Goal: Task Accomplishment & Management: Manage account settings

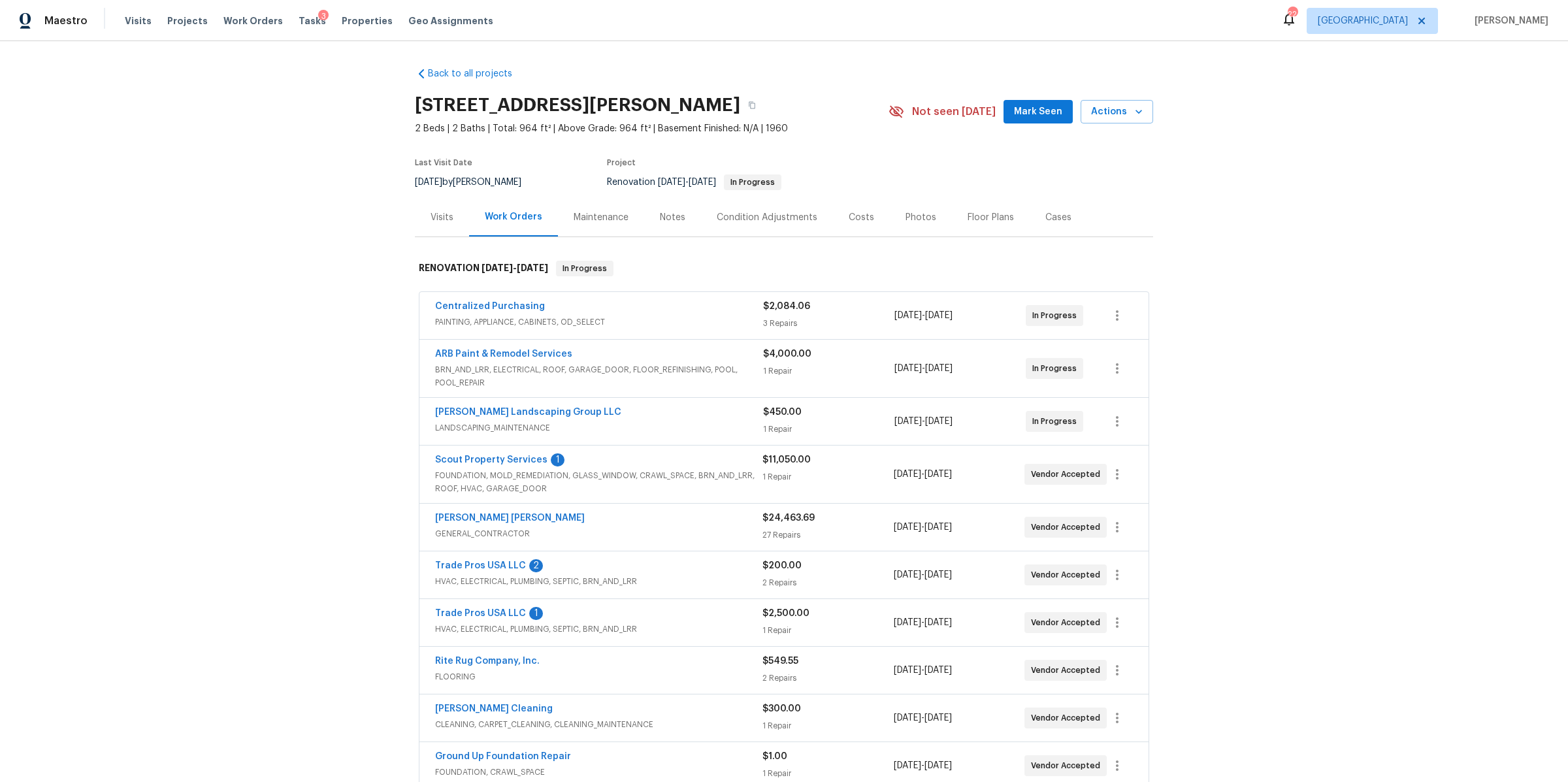
drag, startPoint x: 658, startPoint y: 213, endPoint x: 651, endPoint y: 225, distance: 13.9
click at [660, 213] on div "Notes" at bounding box center [672, 217] width 25 height 13
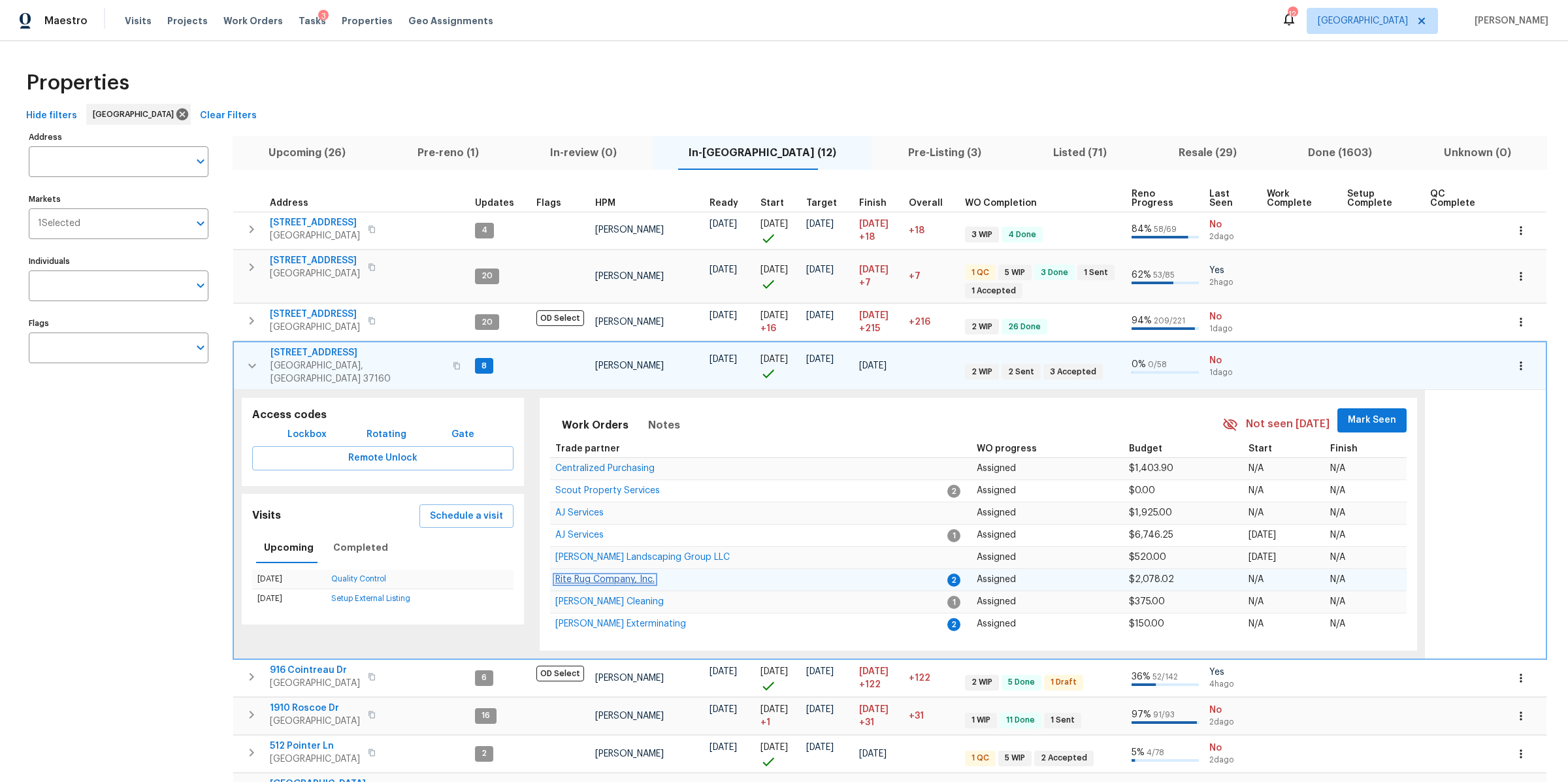
click at [603, 575] on span "Rite Rug Company, Inc." at bounding box center [605, 579] width 99 height 9
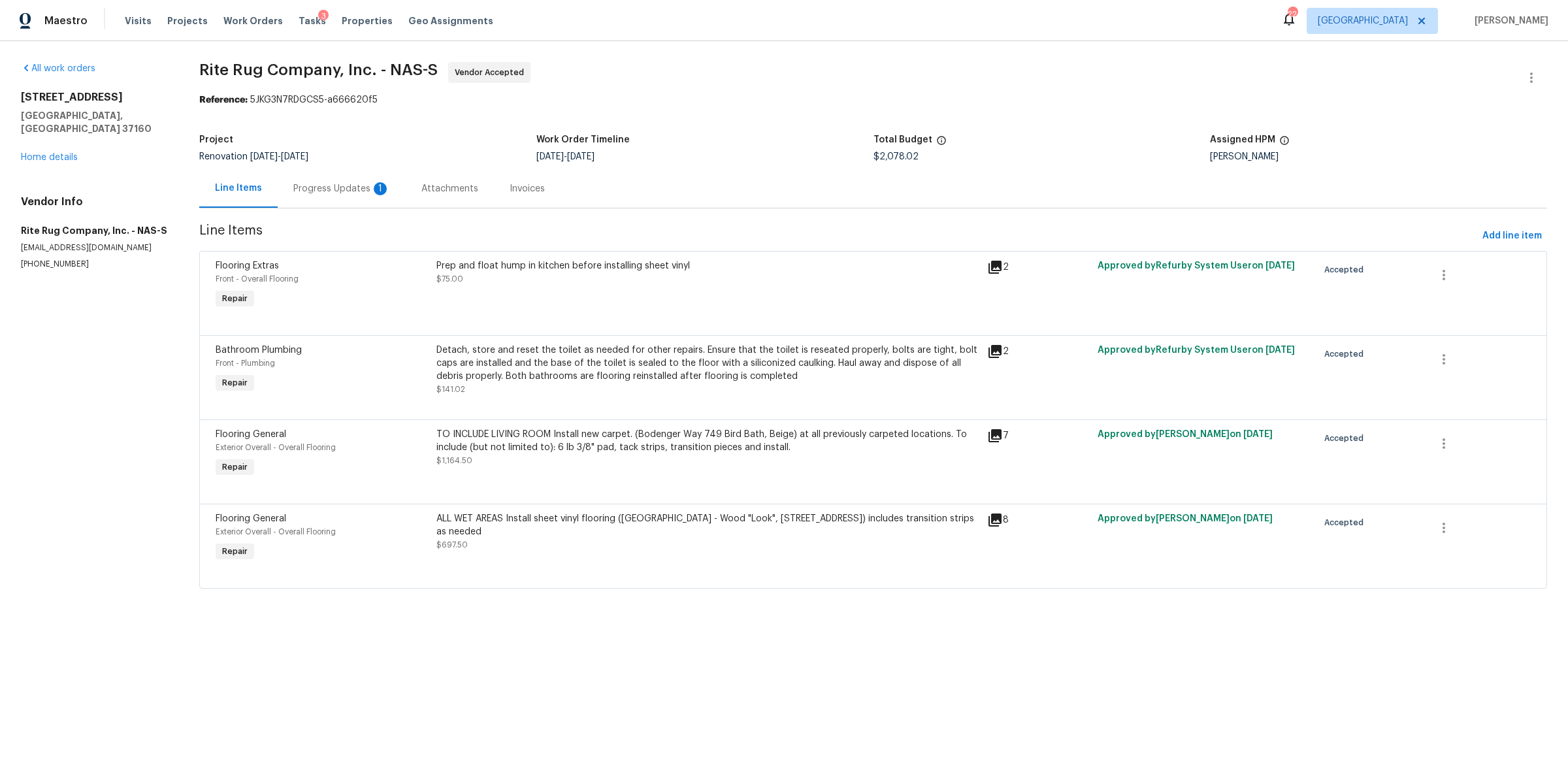
click at [299, 173] on div "Progress Updates 1" at bounding box center [341, 189] width 128 height 39
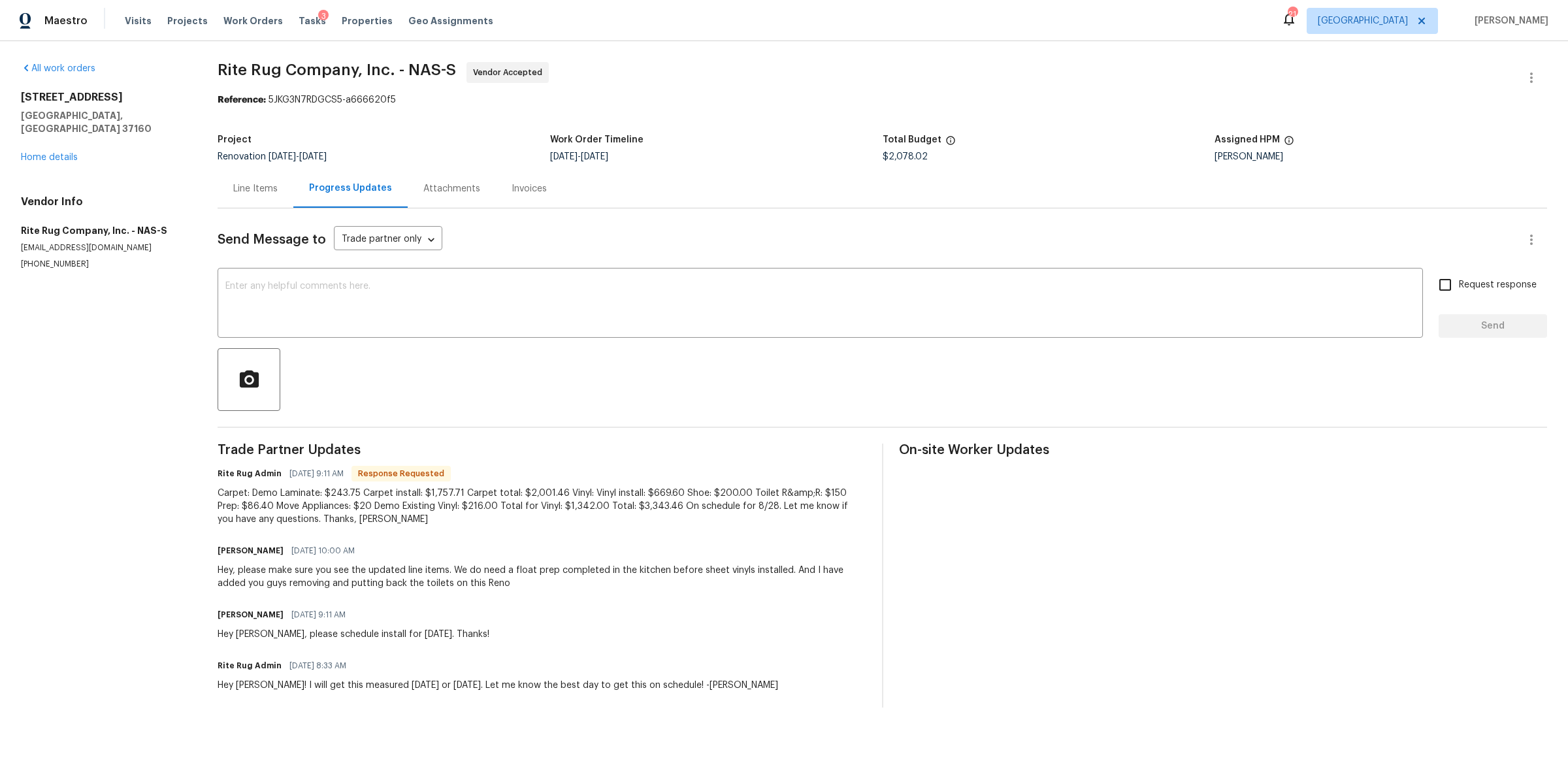
click at [261, 193] on div "Line Items" at bounding box center [255, 189] width 45 height 13
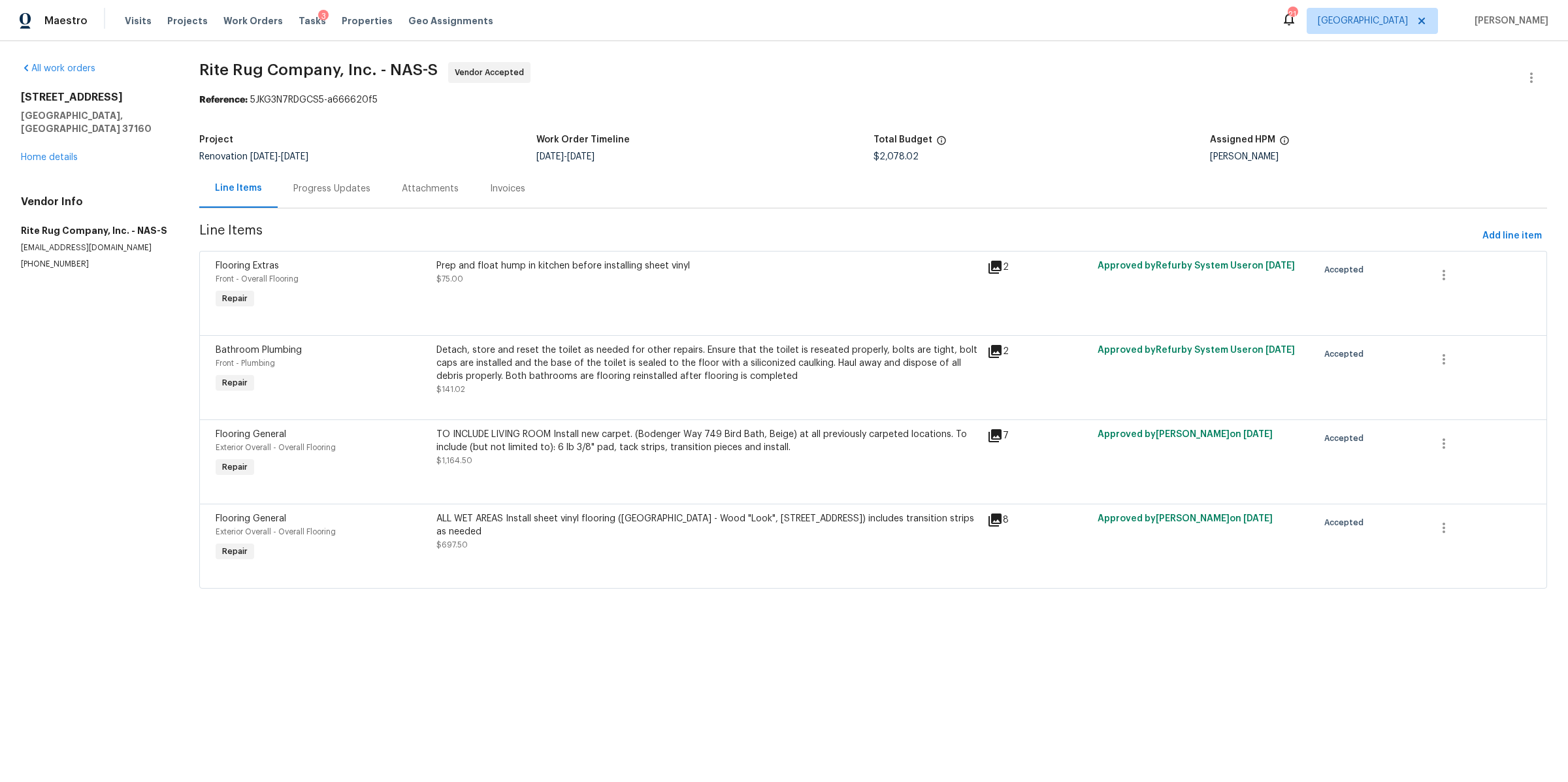
click at [315, 190] on div "Progress Updates" at bounding box center [332, 189] width 77 height 13
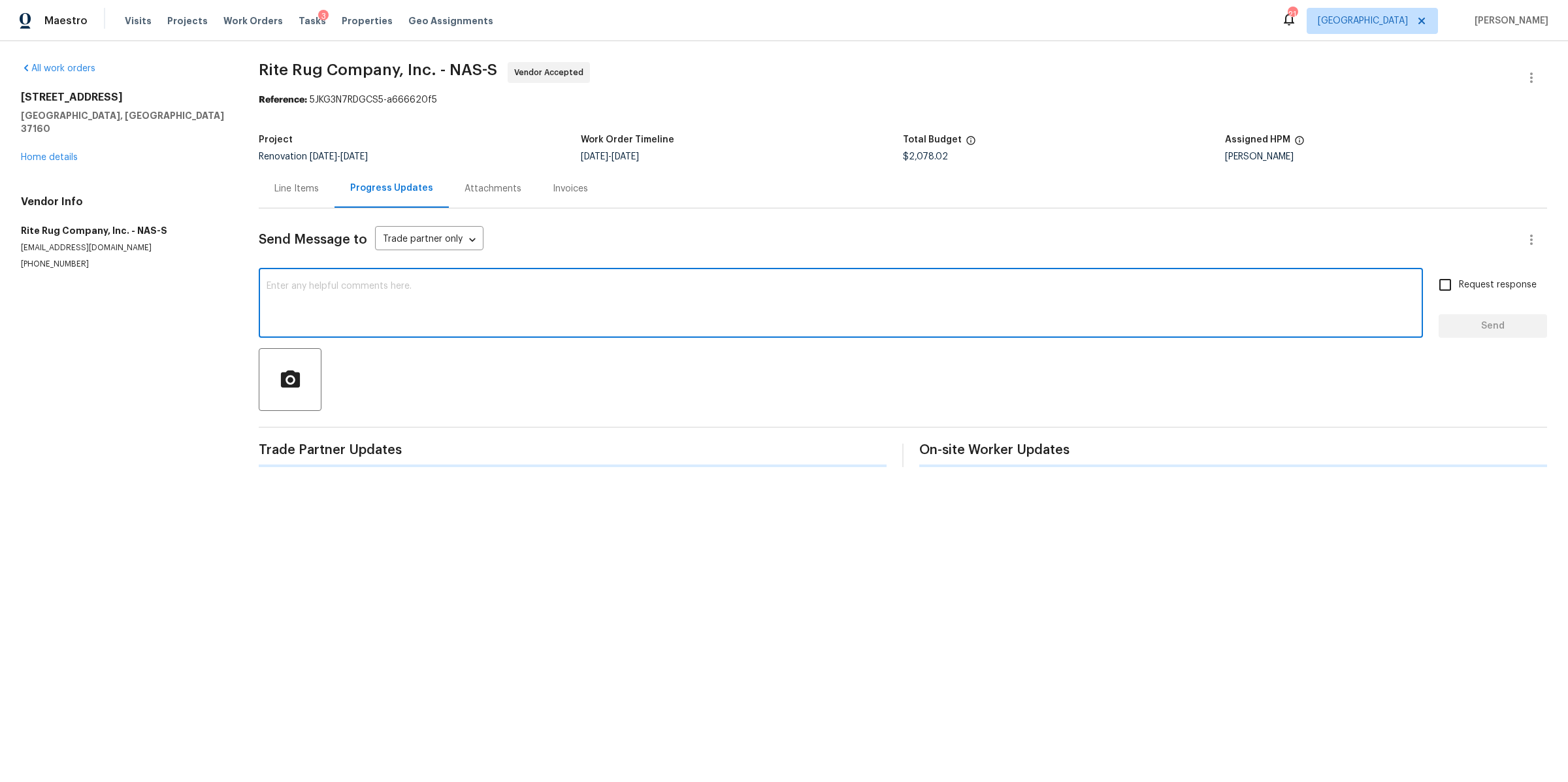
click at [343, 321] on textarea at bounding box center [841, 304] width 1149 height 45
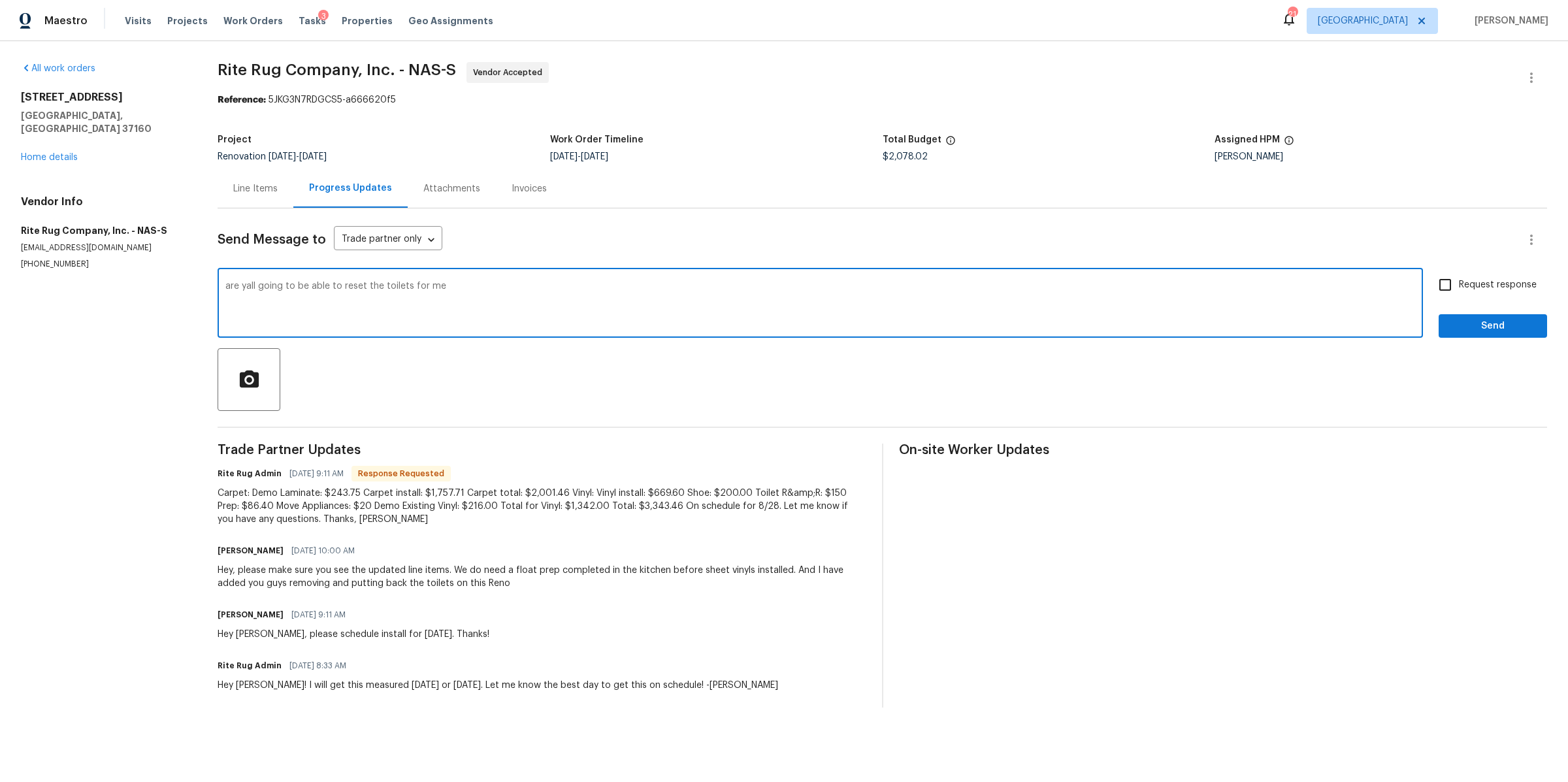
click at [495, 306] on textarea "are yall going to be able to reset the toilets for me" at bounding box center [820, 304] width 1189 height 45
click at [1290, 296] on textarea "are yall going to be able to reset the toilets for me?" at bounding box center [820, 304] width 1189 height 45
type textarea "are yall going to be able to reset the toilets for me? Also. I will have the GC…"
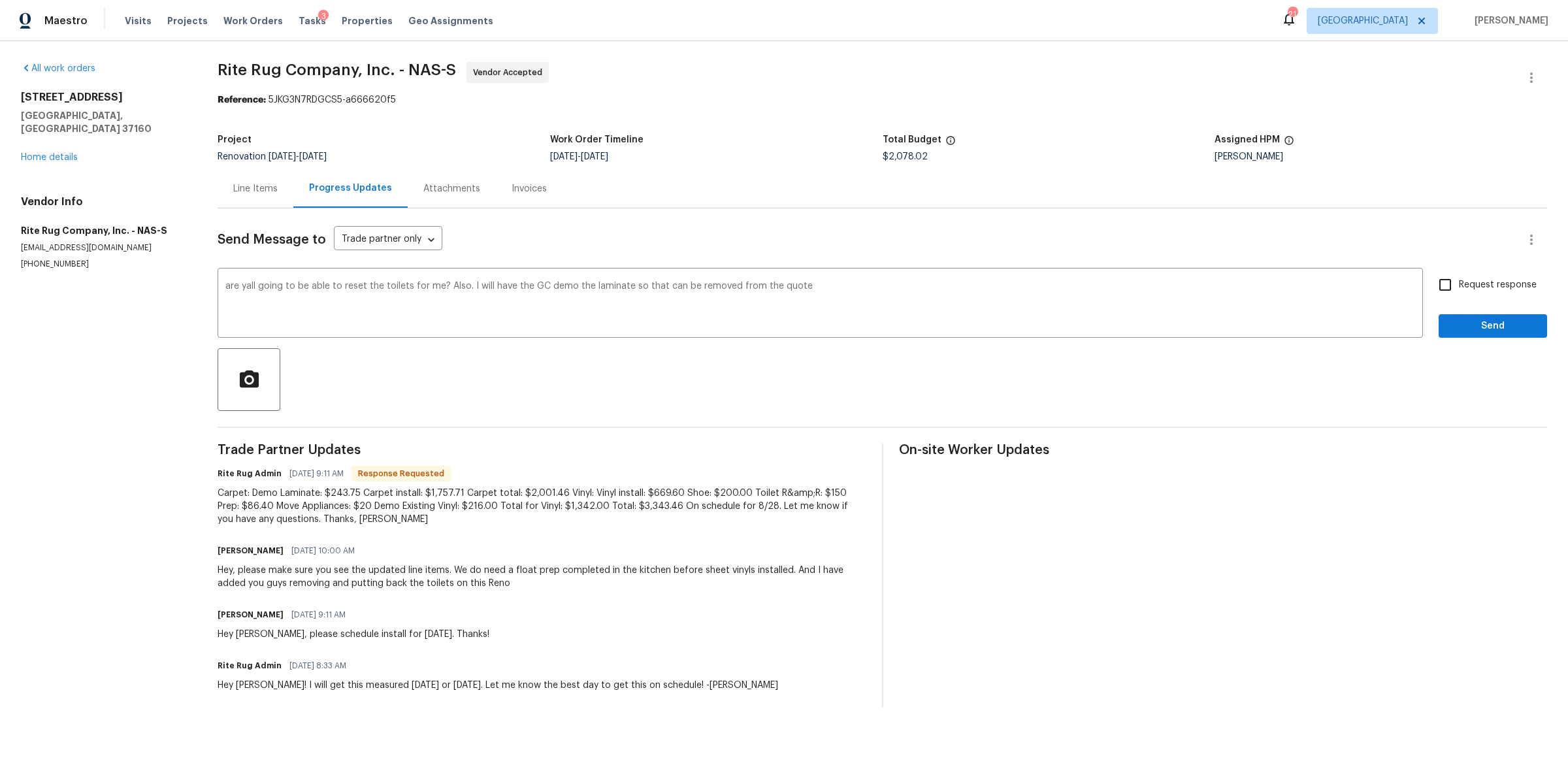
click at [1459, 281] on span "Request response" at bounding box center [1497, 284] width 78 height 14
click at [1456, 281] on input "Request response" at bounding box center [1446, 284] width 28 height 28
checkbox input "true"
click at [1449, 324] on span "Send" at bounding box center [1493, 326] width 88 height 16
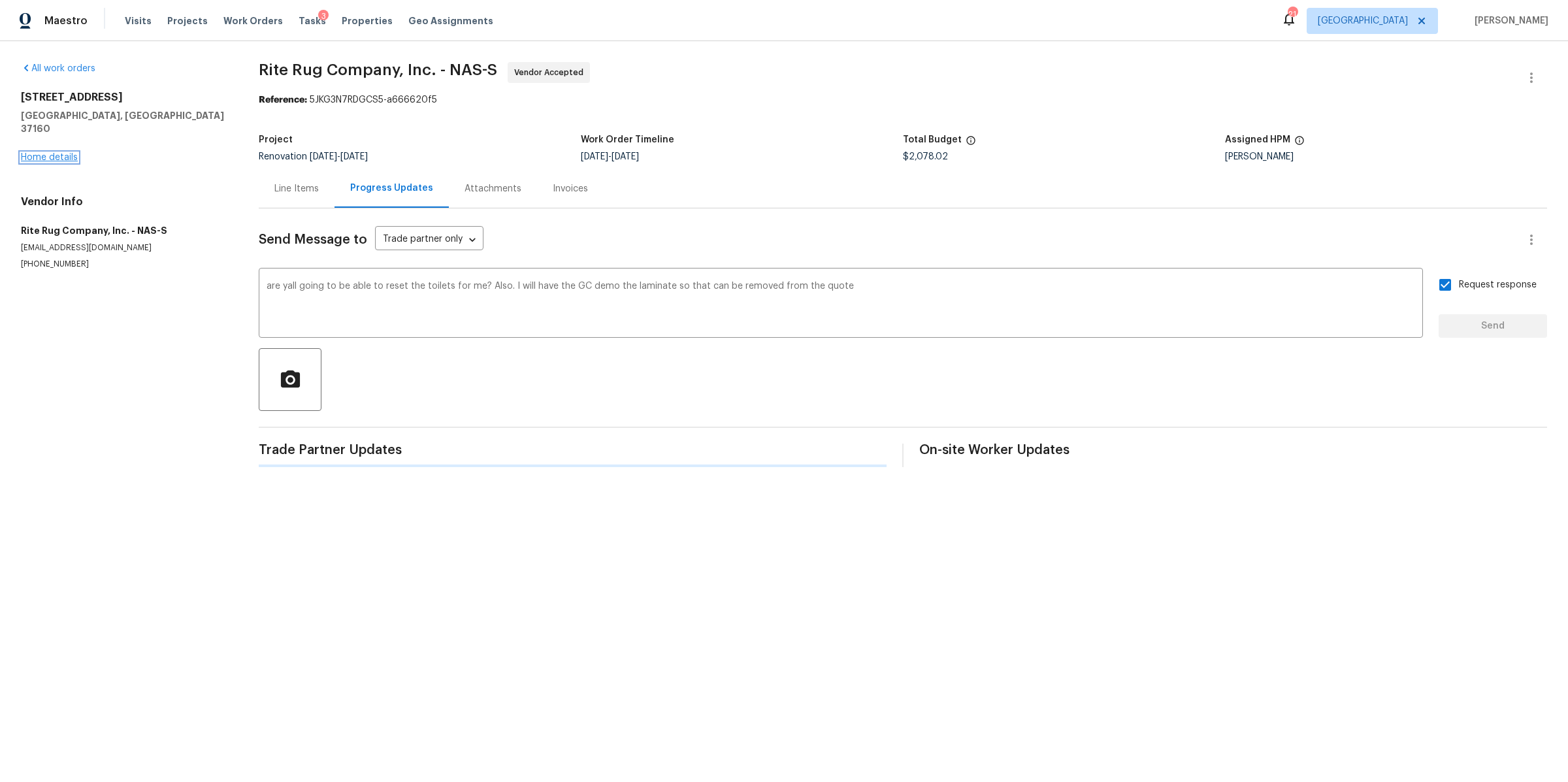
click at [48, 153] on link "Home details" at bounding box center [49, 157] width 57 height 9
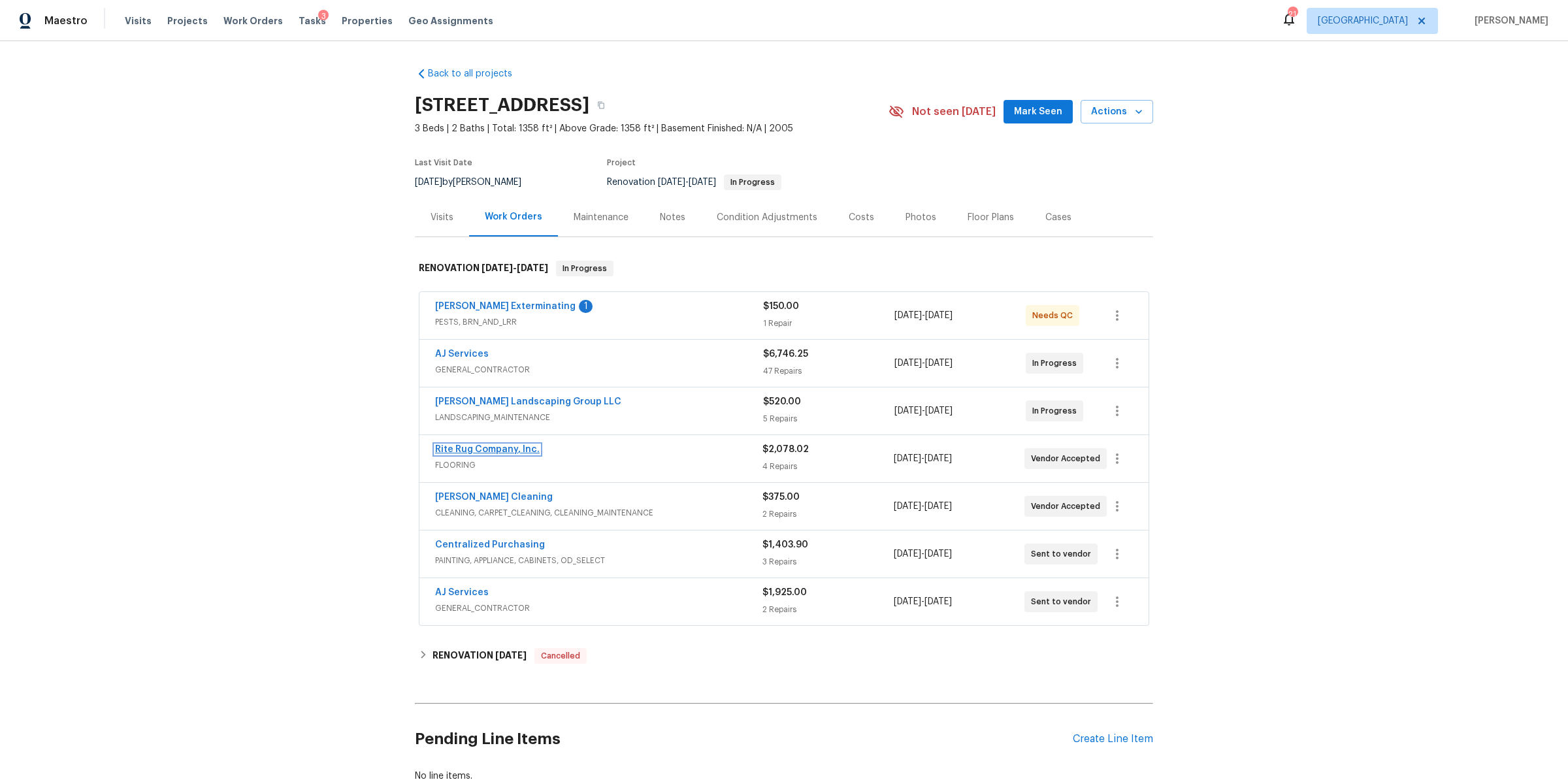
click at [493, 445] on link "Rite Rug Company, Inc." at bounding box center [487, 449] width 105 height 9
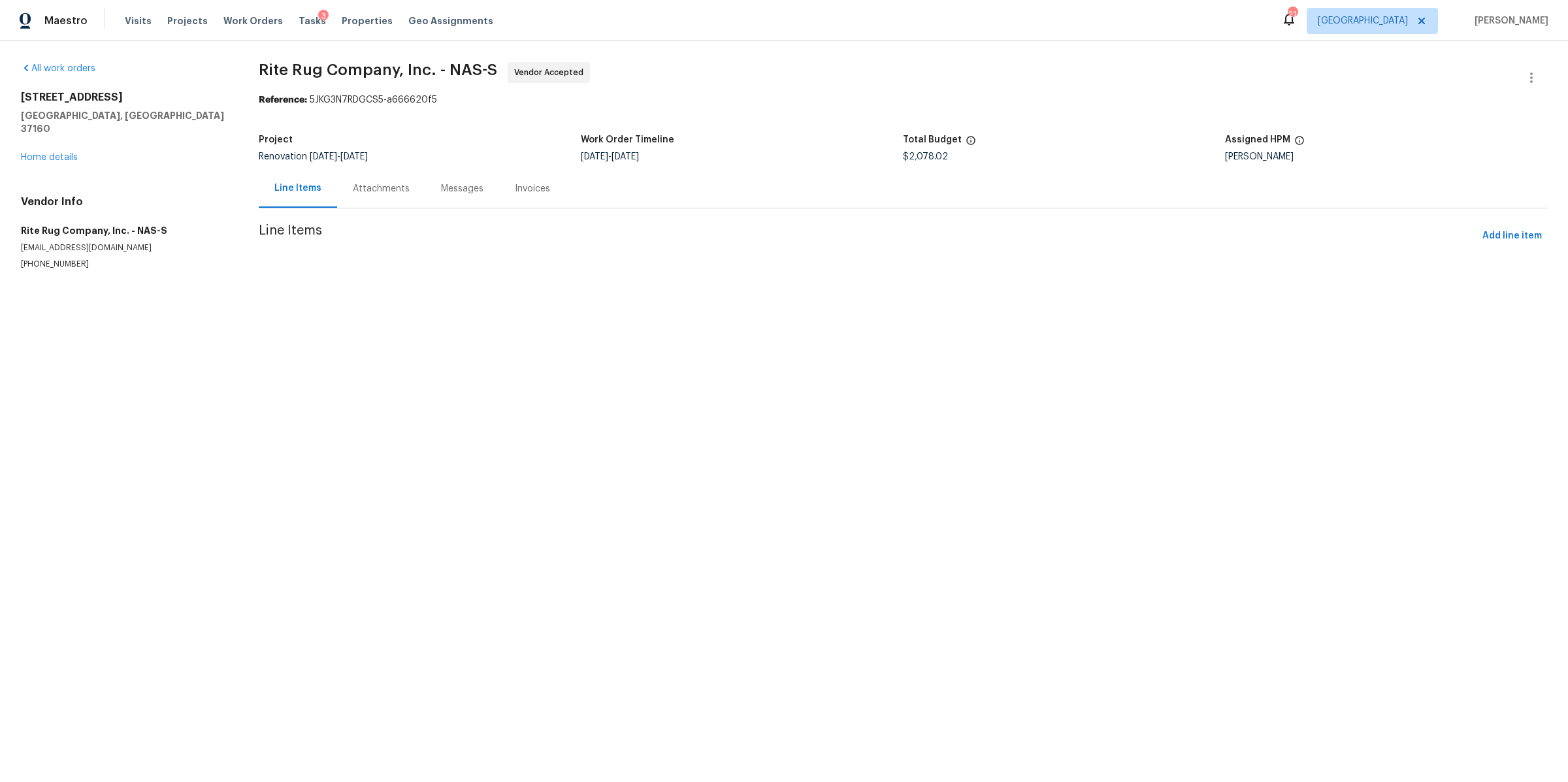
click at [358, 188] on div "Attachments" at bounding box center [381, 189] width 57 height 13
click at [342, 198] on div "Progress Updates" at bounding box center [389, 189] width 109 height 39
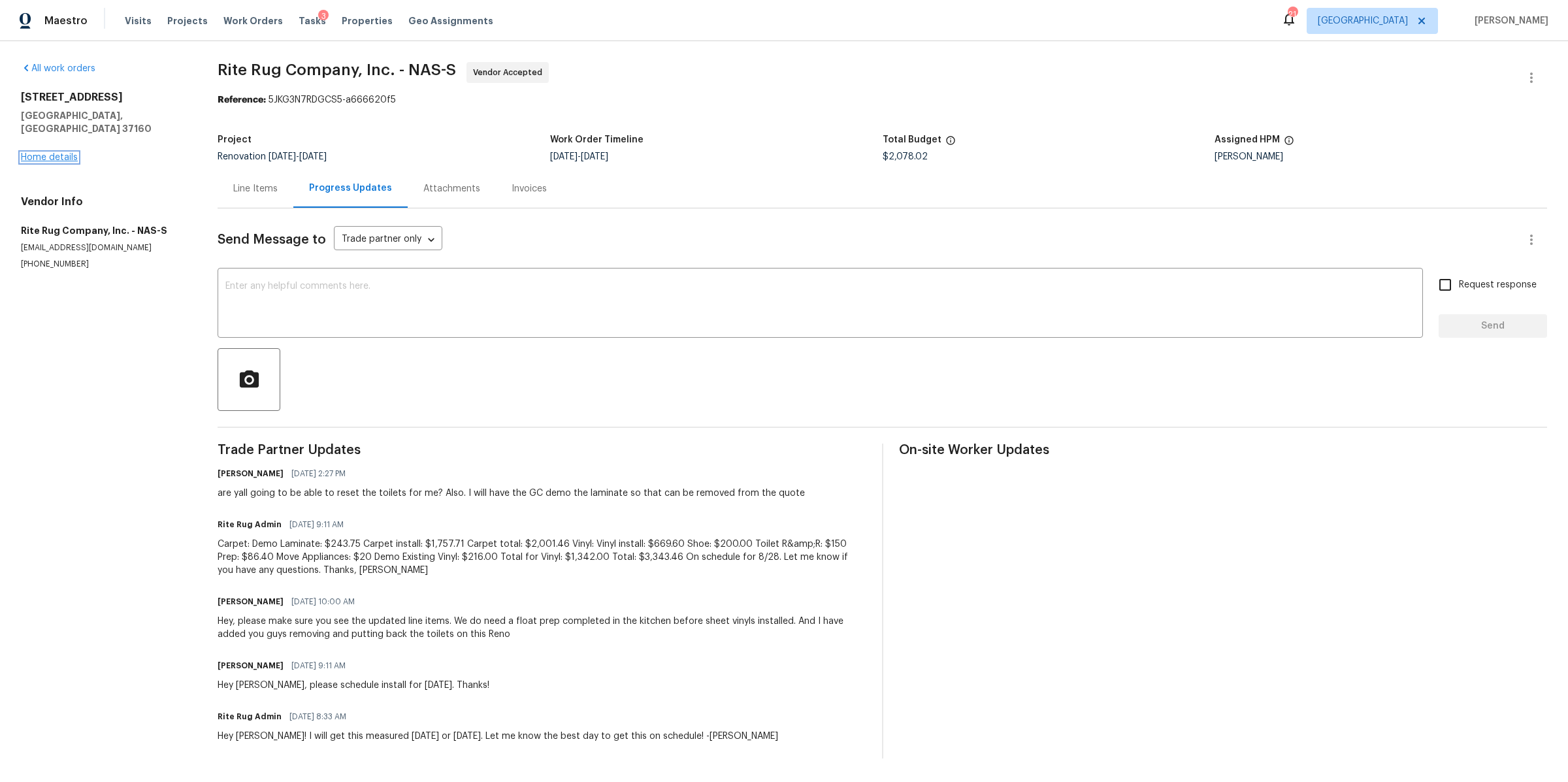
click at [48, 153] on link "Home details" at bounding box center [49, 157] width 57 height 9
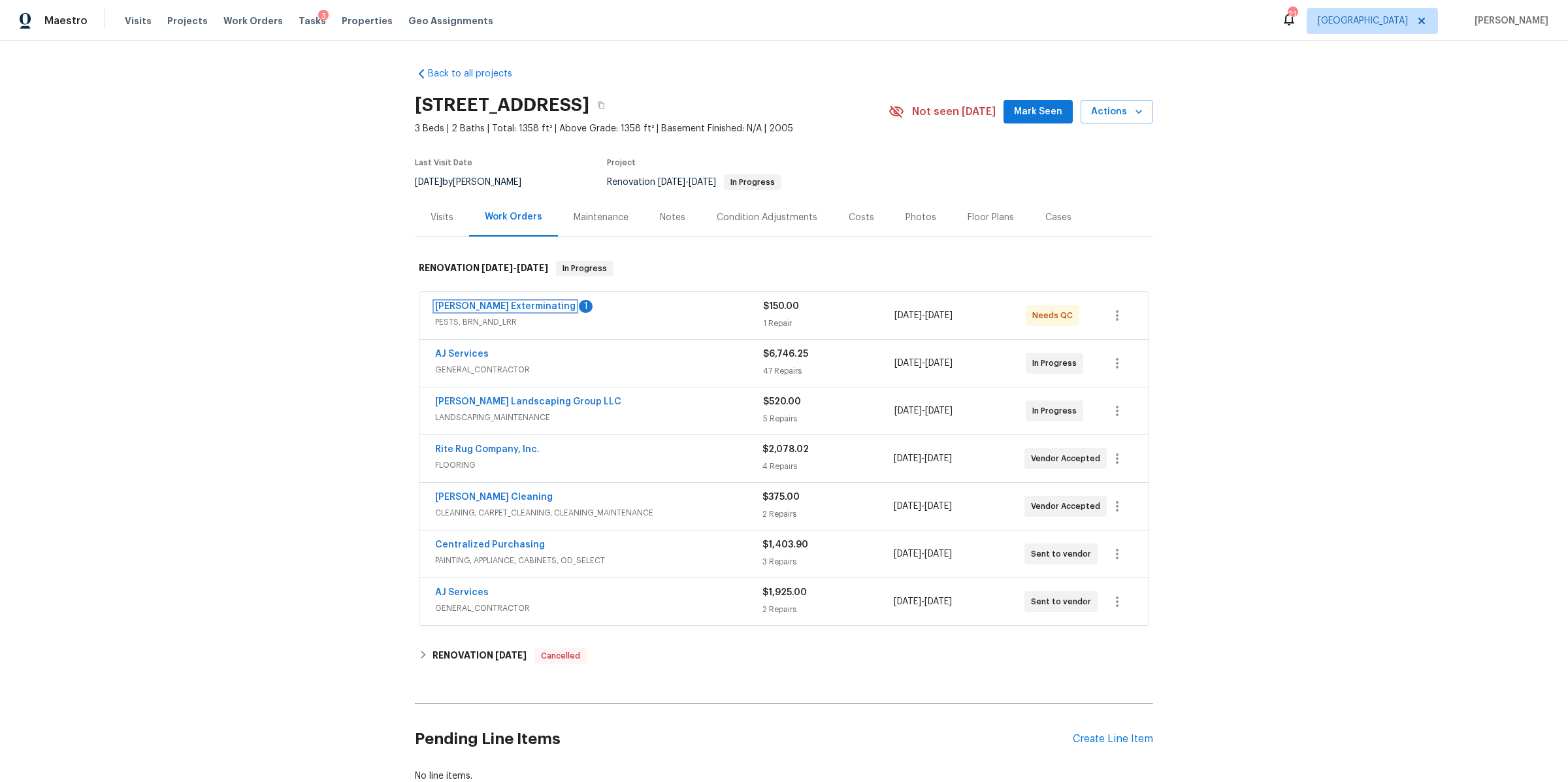
click at [483, 302] on link "Belle Meade Exterminating" at bounding box center [505, 306] width 140 height 9
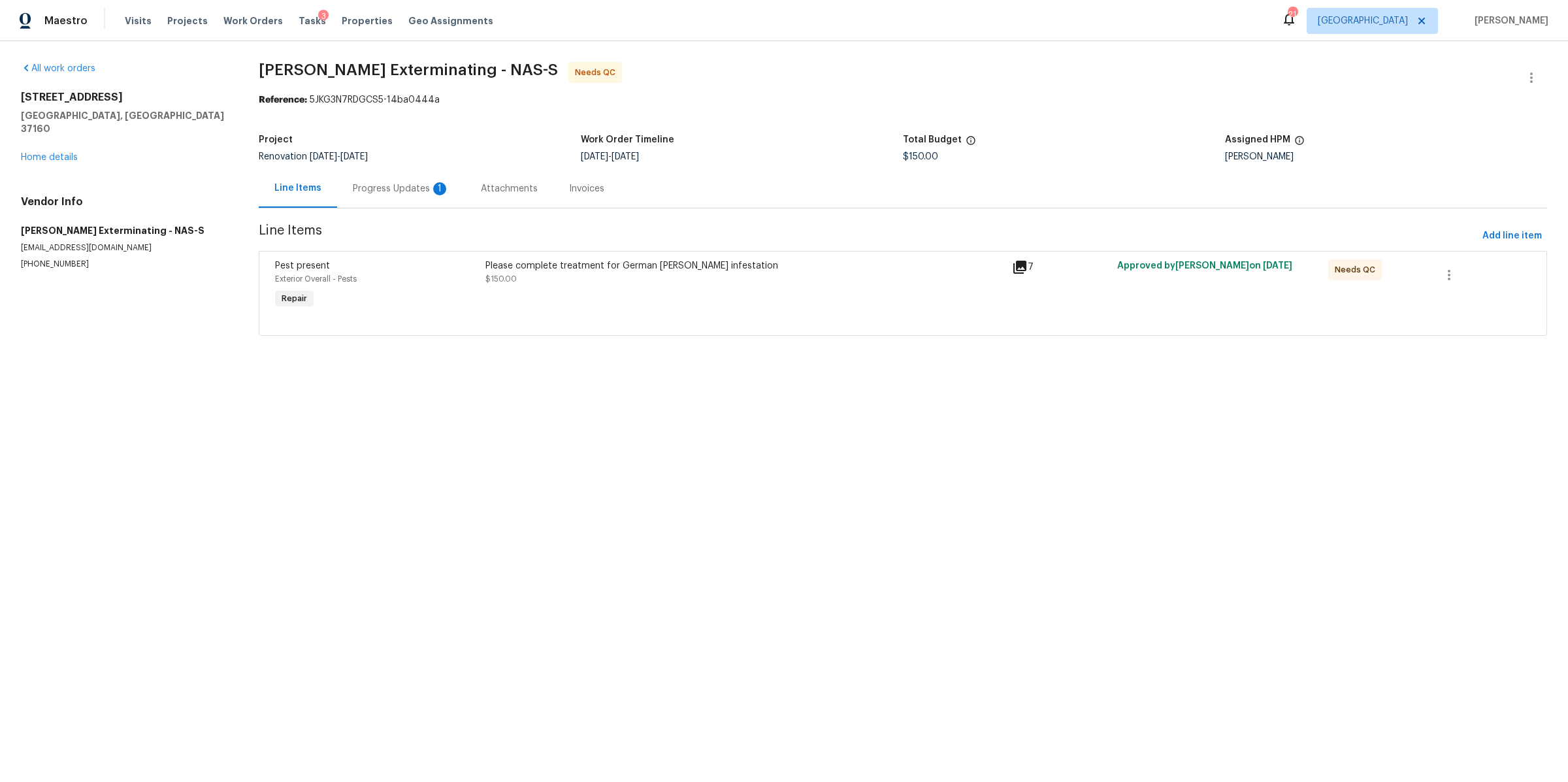
click at [363, 192] on div "Progress Updates 1" at bounding box center [401, 189] width 96 height 13
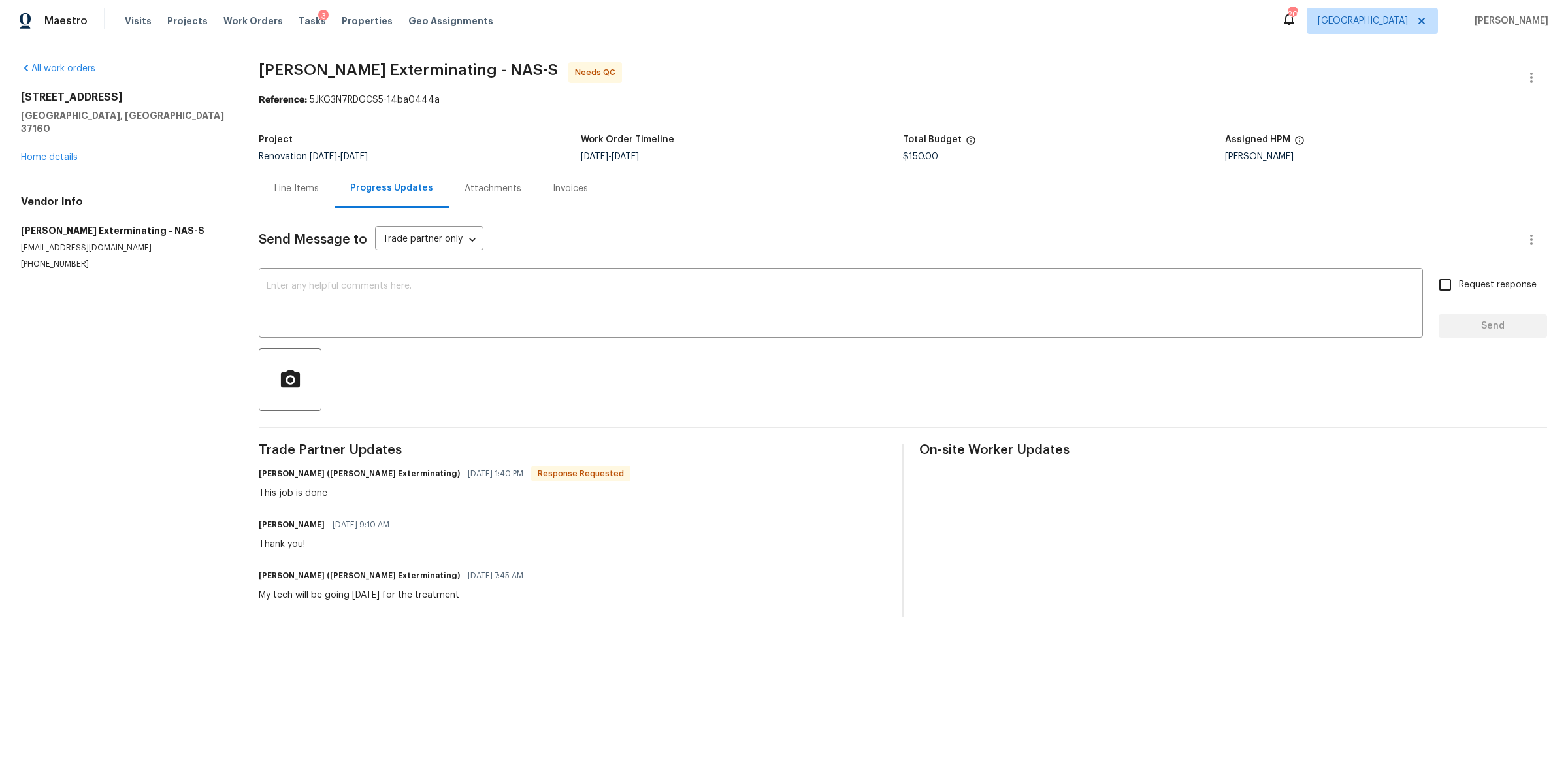
click at [298, 172] on div "Line Items" at bounding box center [296, 189] width 75 height 39
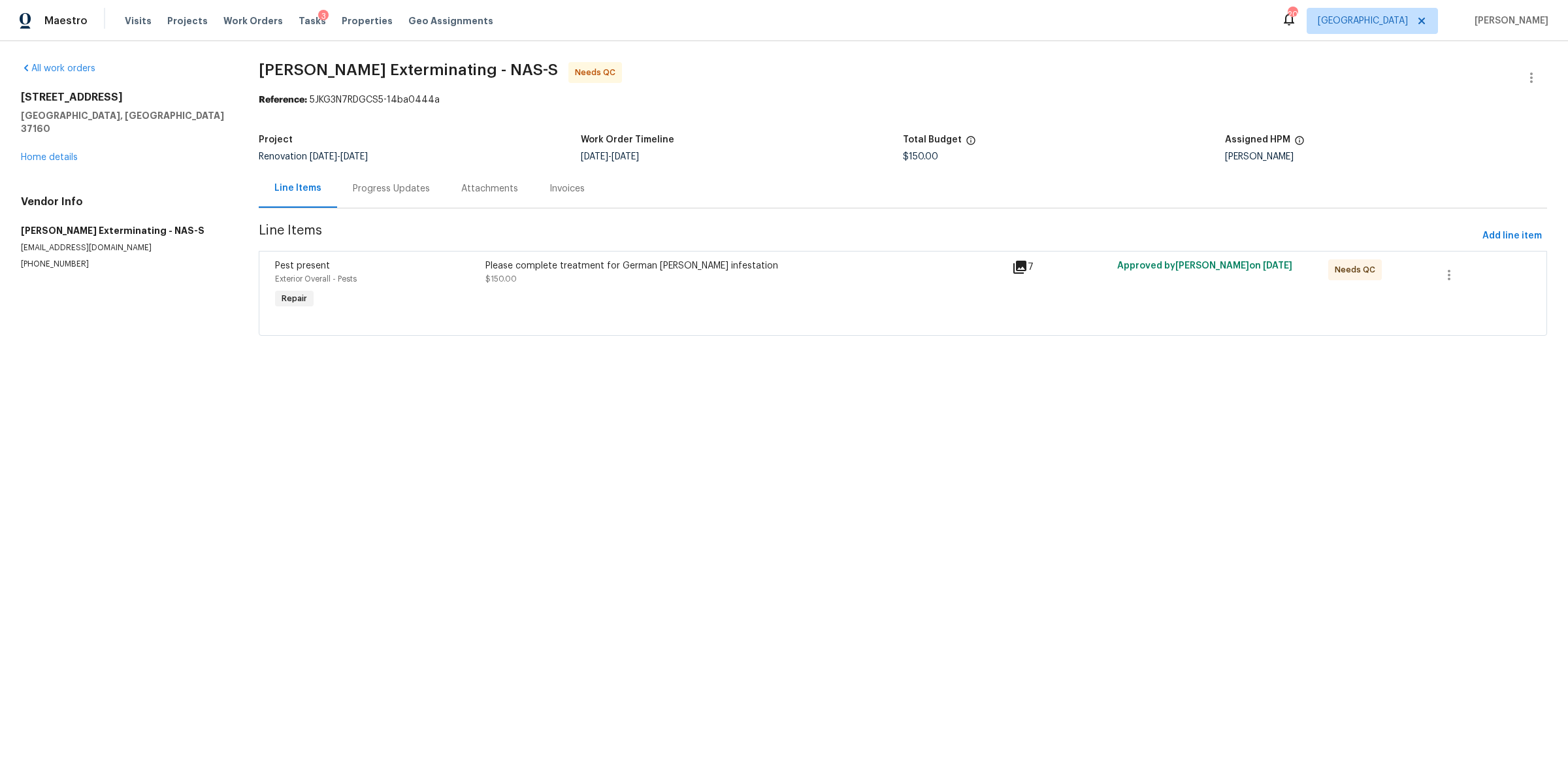
click at [529, 292] on div "Please complete treatment for German roach infestation $150.00" at bounding box center [745, 285] width 527 height 60
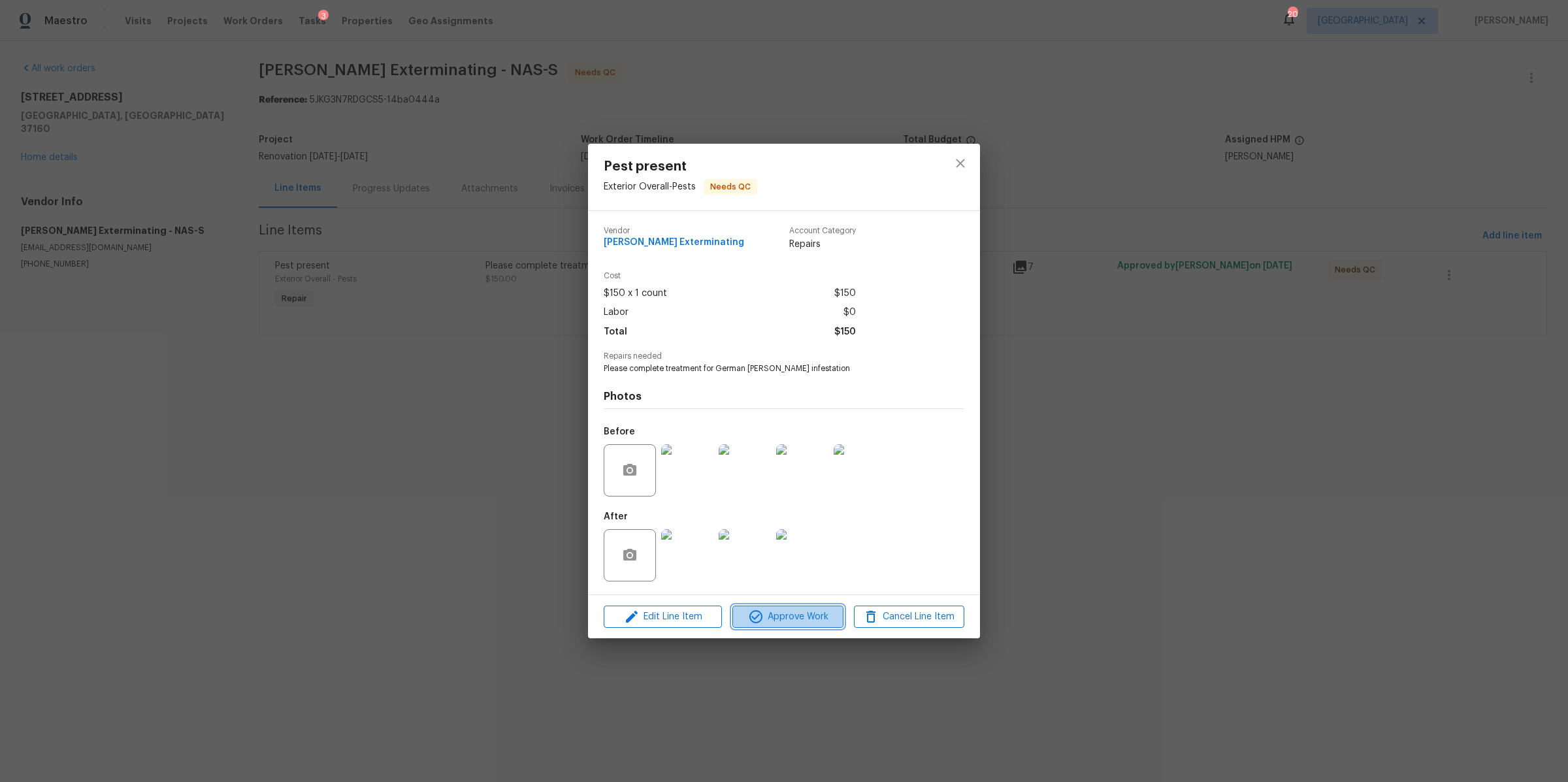
click at [816, 618] on span "Approve Work" at bounding box center [787, 617] width 103 height 16
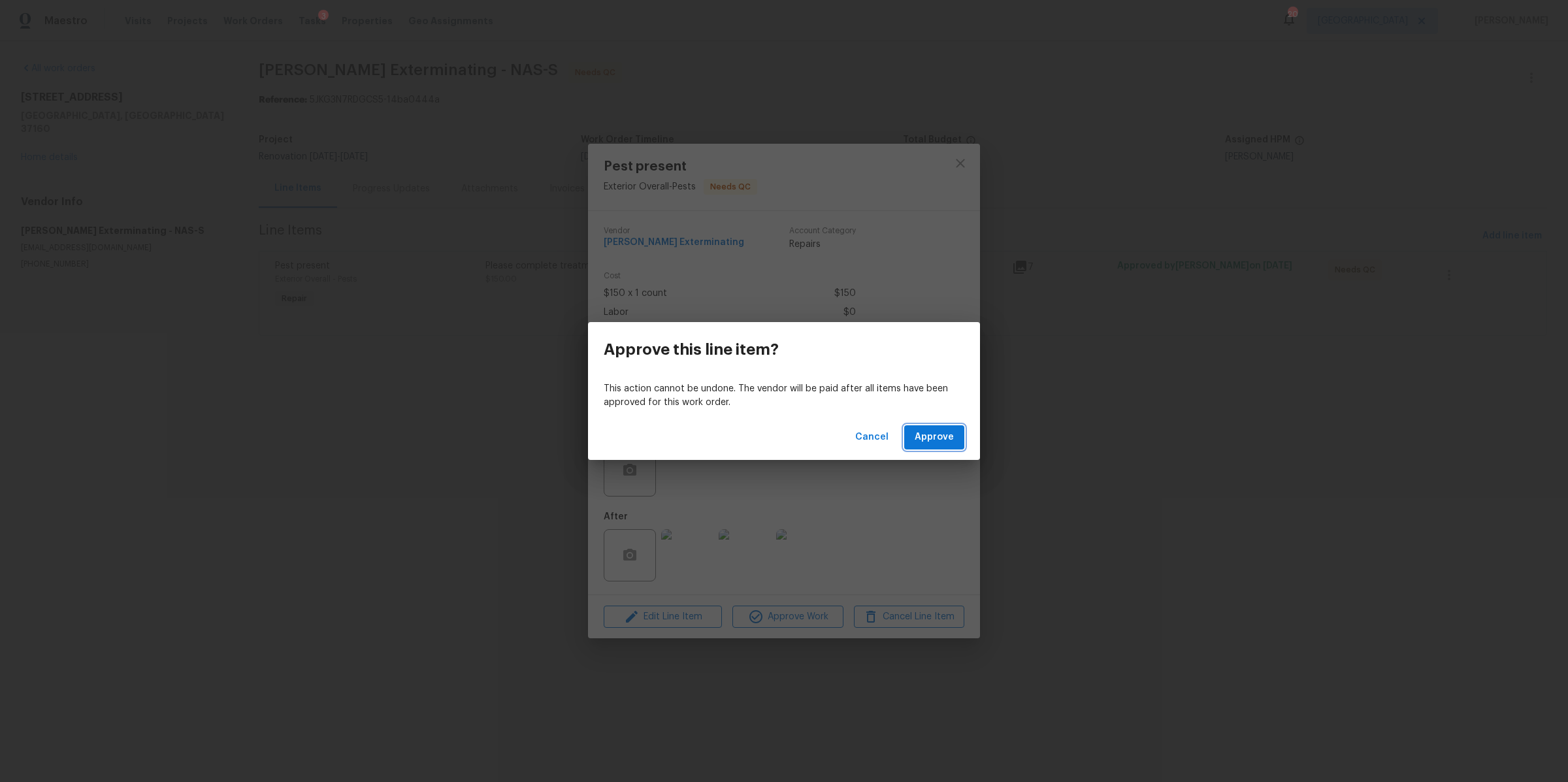
click at [952, 436] on span "Approve" at bounding box center [934, 437] width 39 height 16
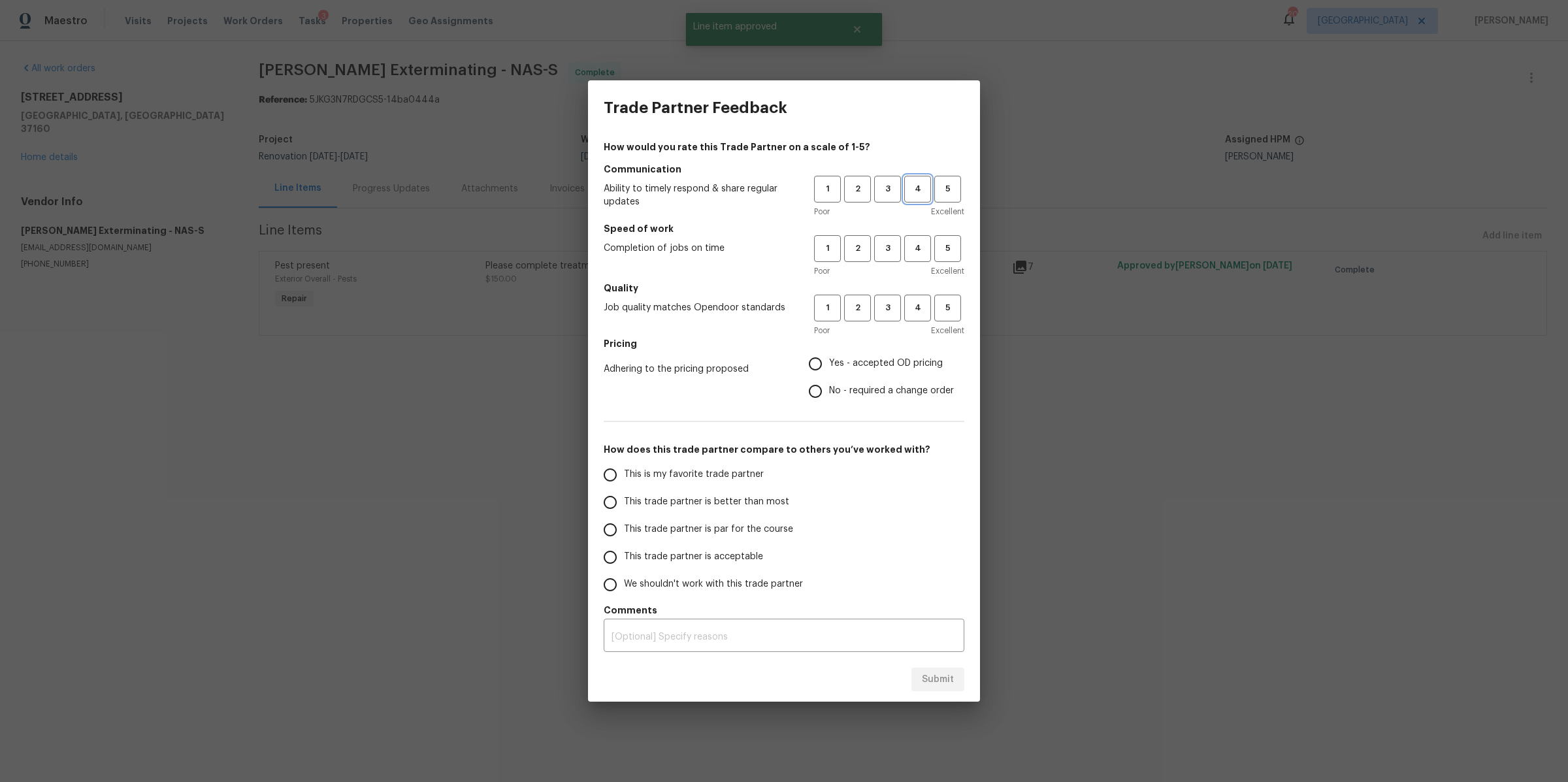
click at [918, 190] on span "4" at bounding box center [918, 189] width 24 height 15
click at [920, 260] on button "4" at bounding box center [917, 248] width 27 height 27
click at [924, 308] on span "4" at bounding box center [918, 308] width 24 height 15
click at [873, 361] on span "Yes - accepted OD pricing" at bounding box center [886, 363] width 114 height 14
click at [829, 361] on input "Yes - accepted OD pricing" at bounding box center [816, 364] width 28 height 28
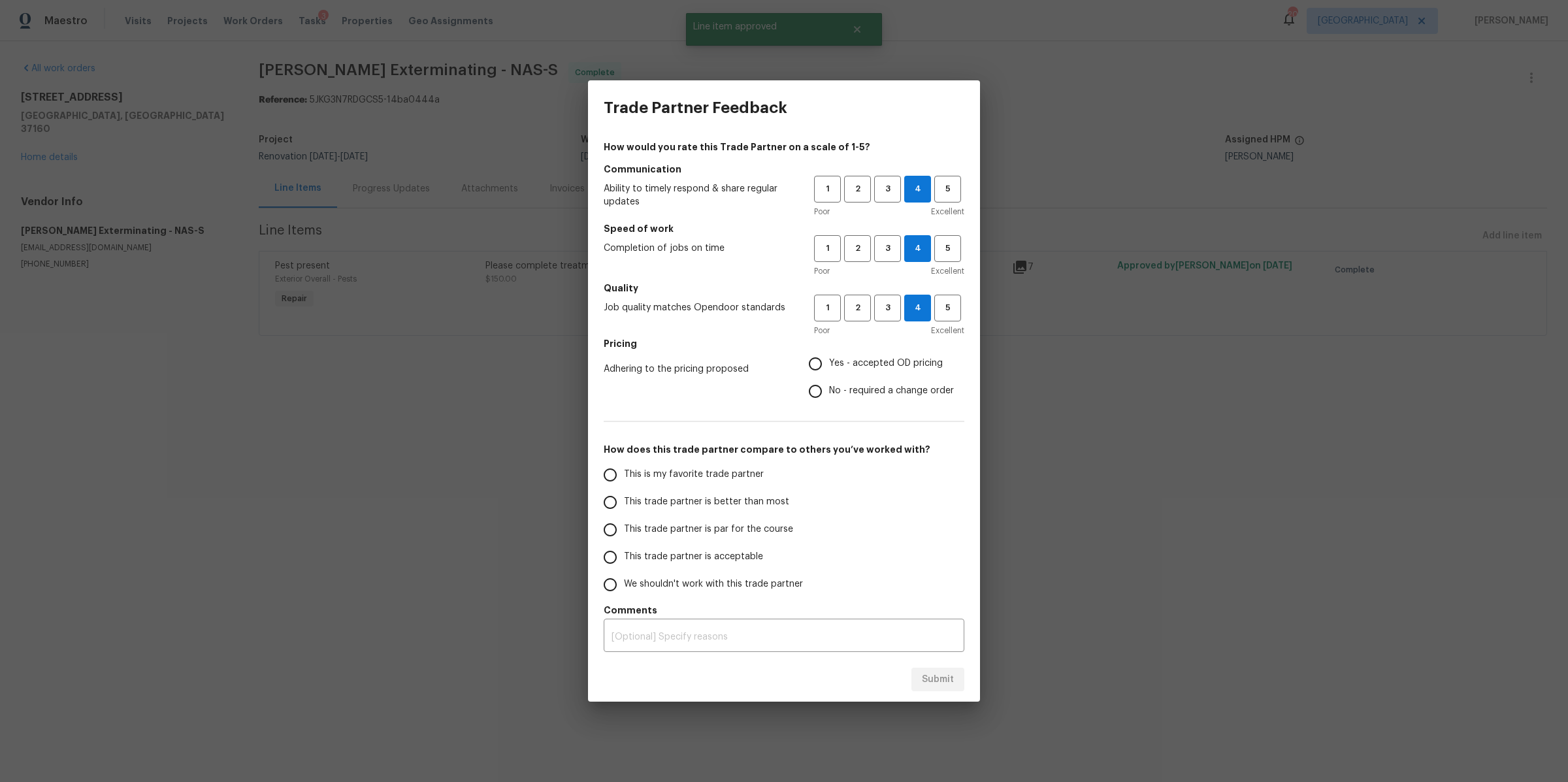
radio input "true"
click at [735, 496] on span "This trade partner is better than most" at bounding box center [707, 502] width 165 height 14
click at [624, 496] on input "This trade partner is better than most" at bounding box center [610, 502] width 28 height 28
click at [933, 687] on button "Submit" at bounding box center [937, 680] width 53 height 24
radio input "true"
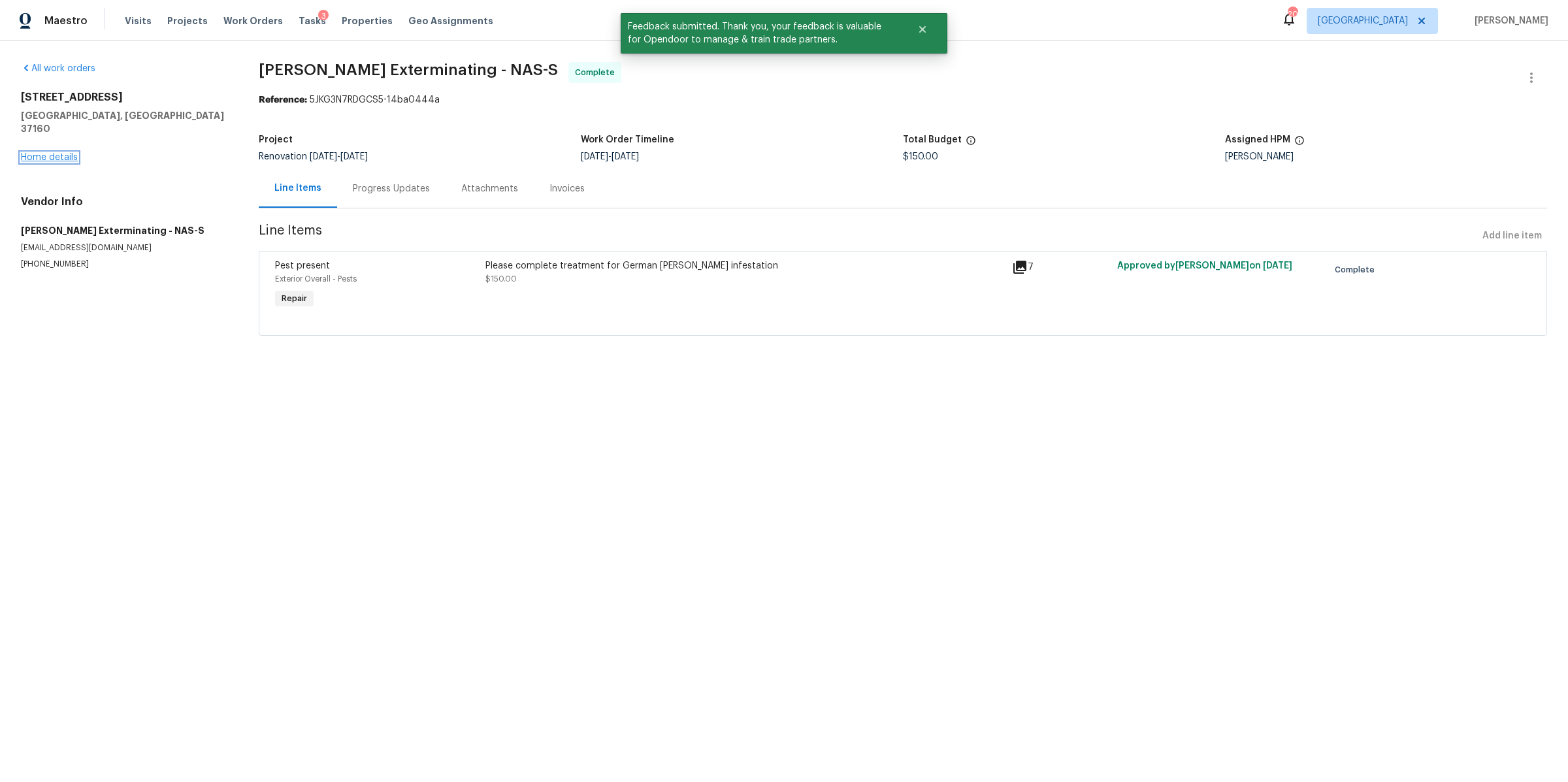
click at [65, 153] on link "Home details" at bounding box center [49, 157] width 57 height 9
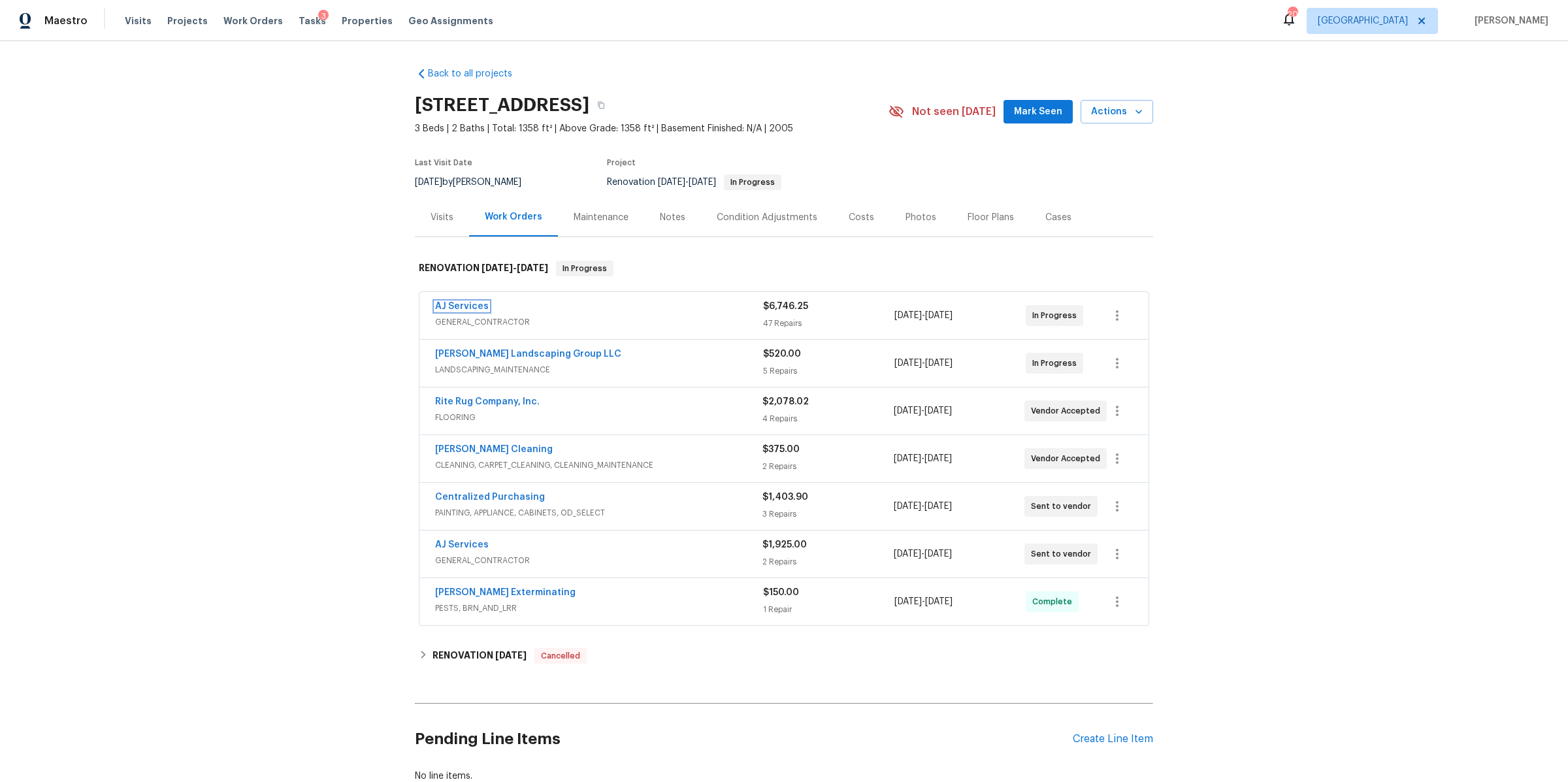
click at [457, 301] on link "AJ Services" at bounding box center [462, 306] width 54 height 9
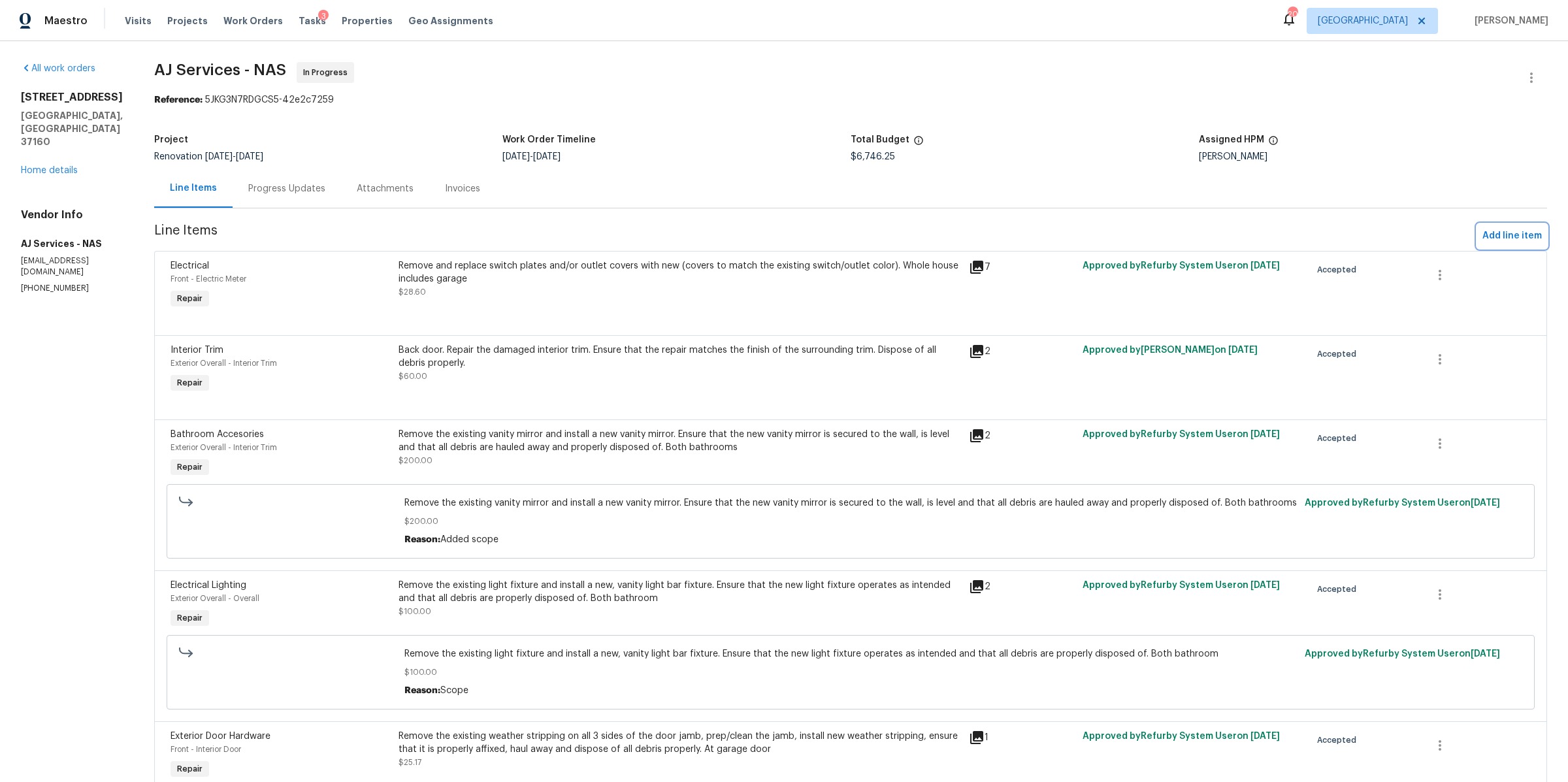
click at [1510, 235] on span "Add line item" at bounding box center [1512, 236] width 59 height 16
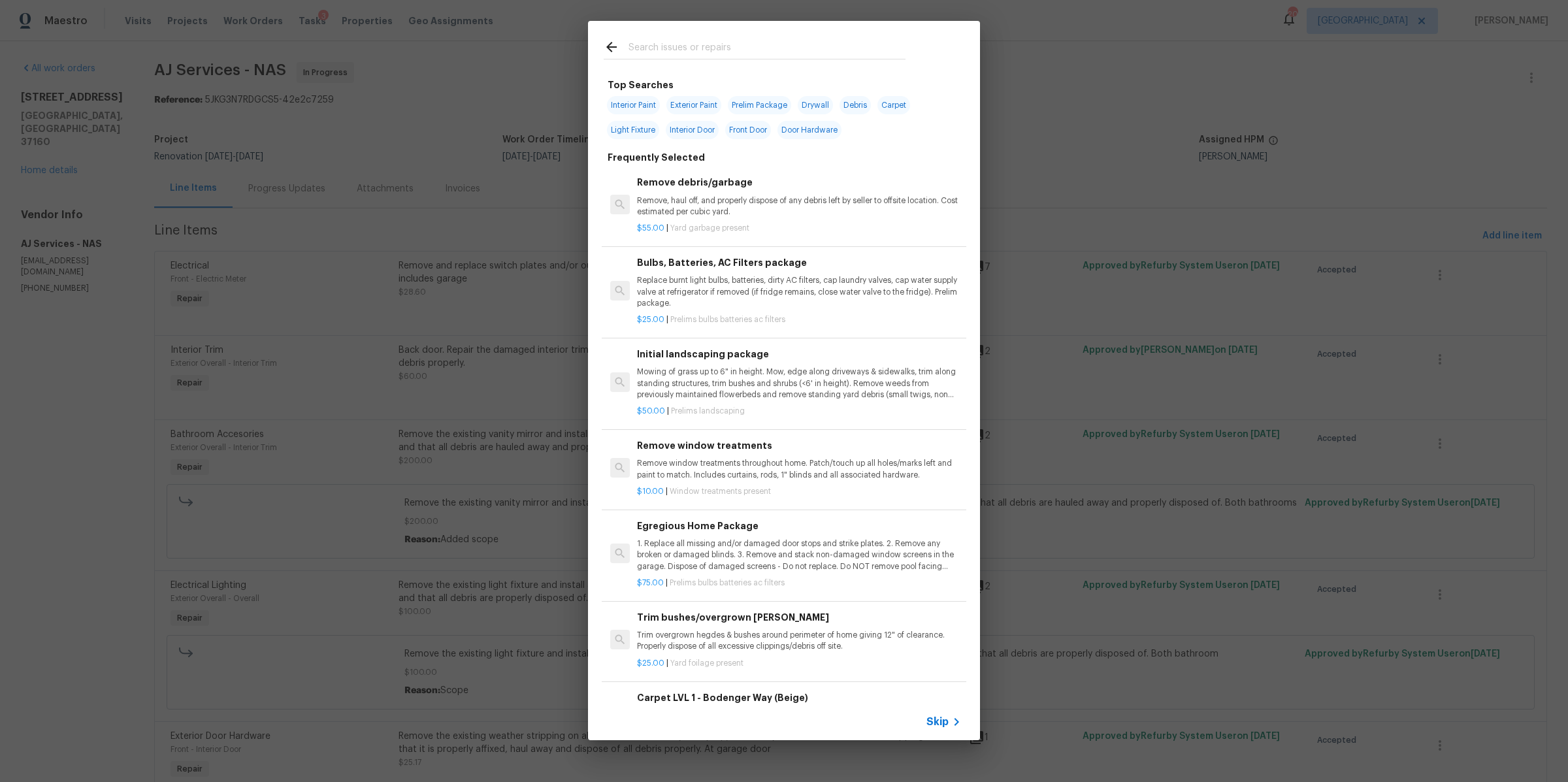
click at [949, 721] on icon at bounding box center [956, 721] width 15 height 15
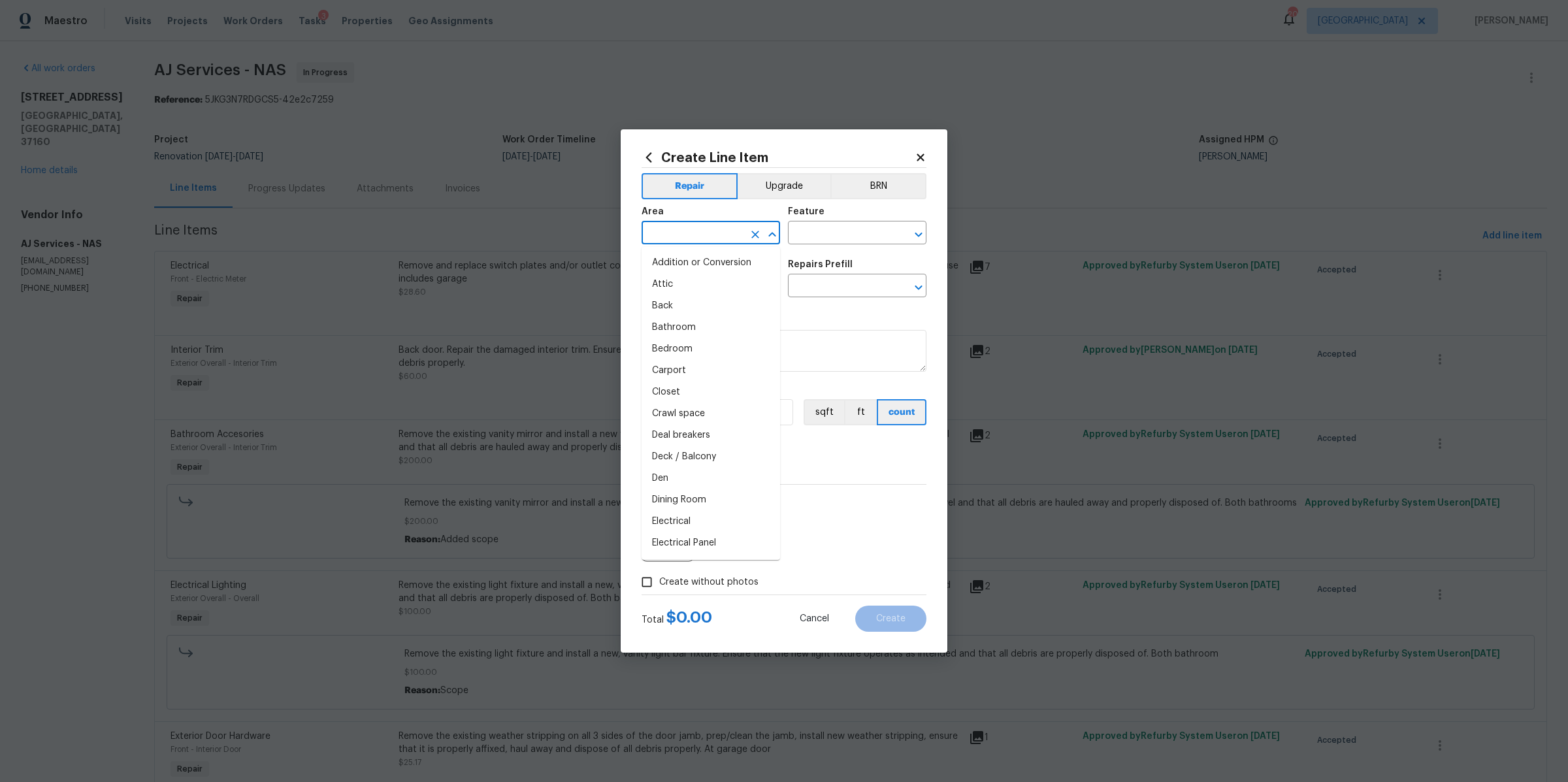
click at [679, 230] on input "text" at bounding box center [692, 233] width 102 height 20
click at [672, 278] on li "Interior Overall" at bounding box center [710, 284] width 139 height 22
type input "Interior Overall"
click at [830, 239] on input "text" at bounding box center [839, 233] width 102 height 20
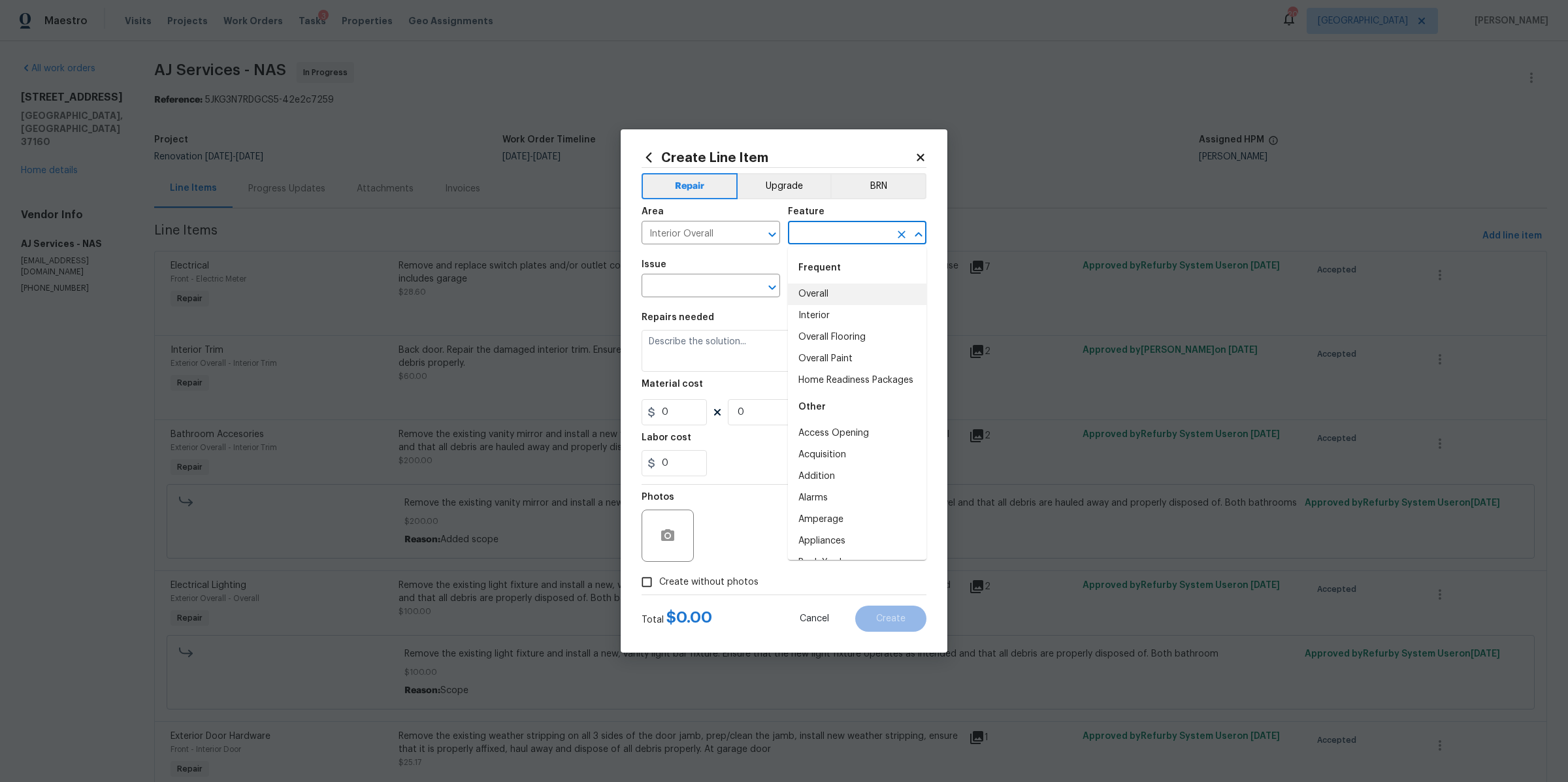
click at [818, 287] on li "Overall" at bounding box center [857, 294] width 139 height 22
type input "Overall"
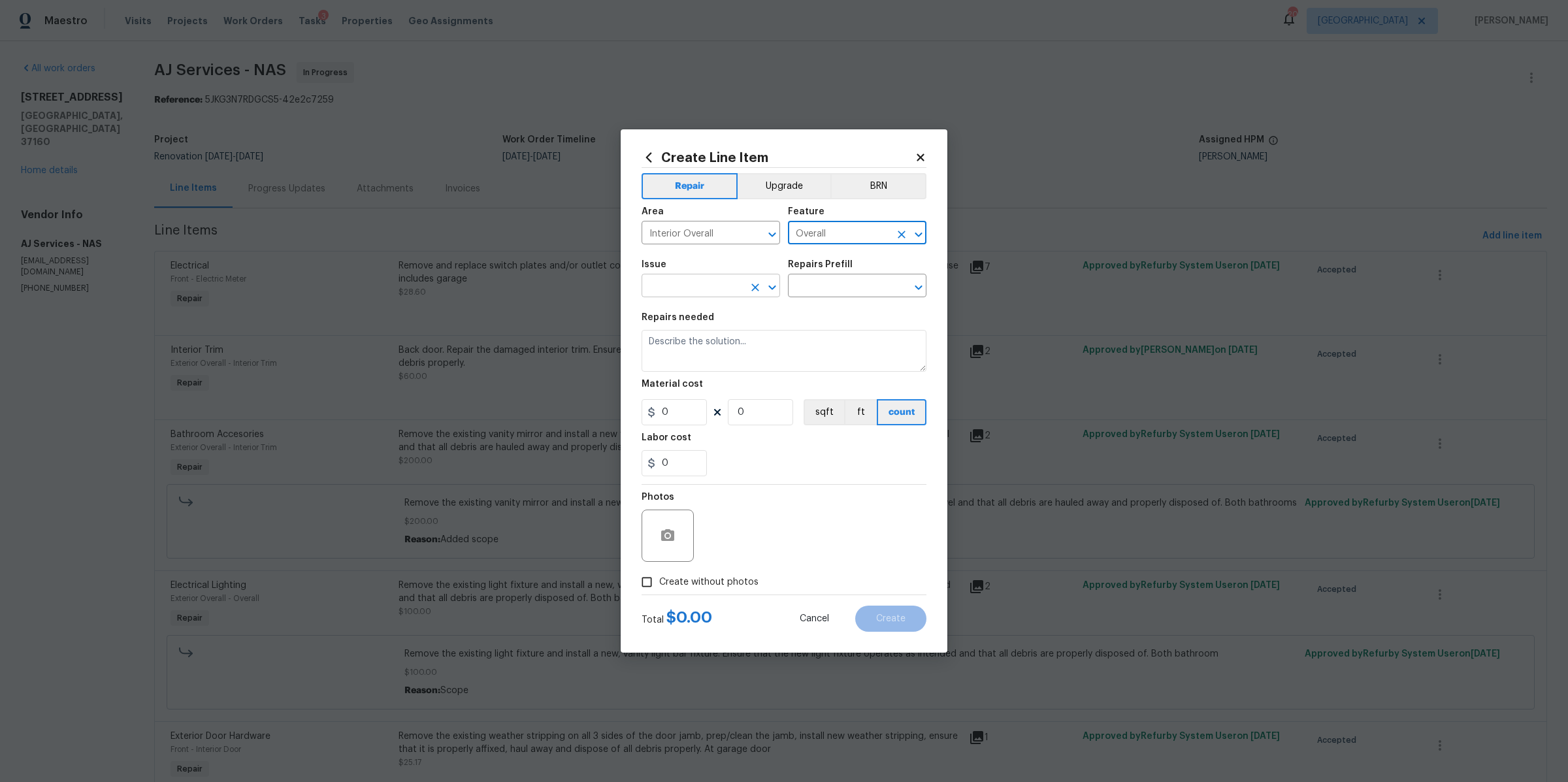
click at [700, 292] on input "text" at bounding box center [692, 287] width 102 height 20
click at [668, 369] on li "Flooring Extras" at bounding box center [710, 369] width 139 height 22
type input "Flooring Extras"
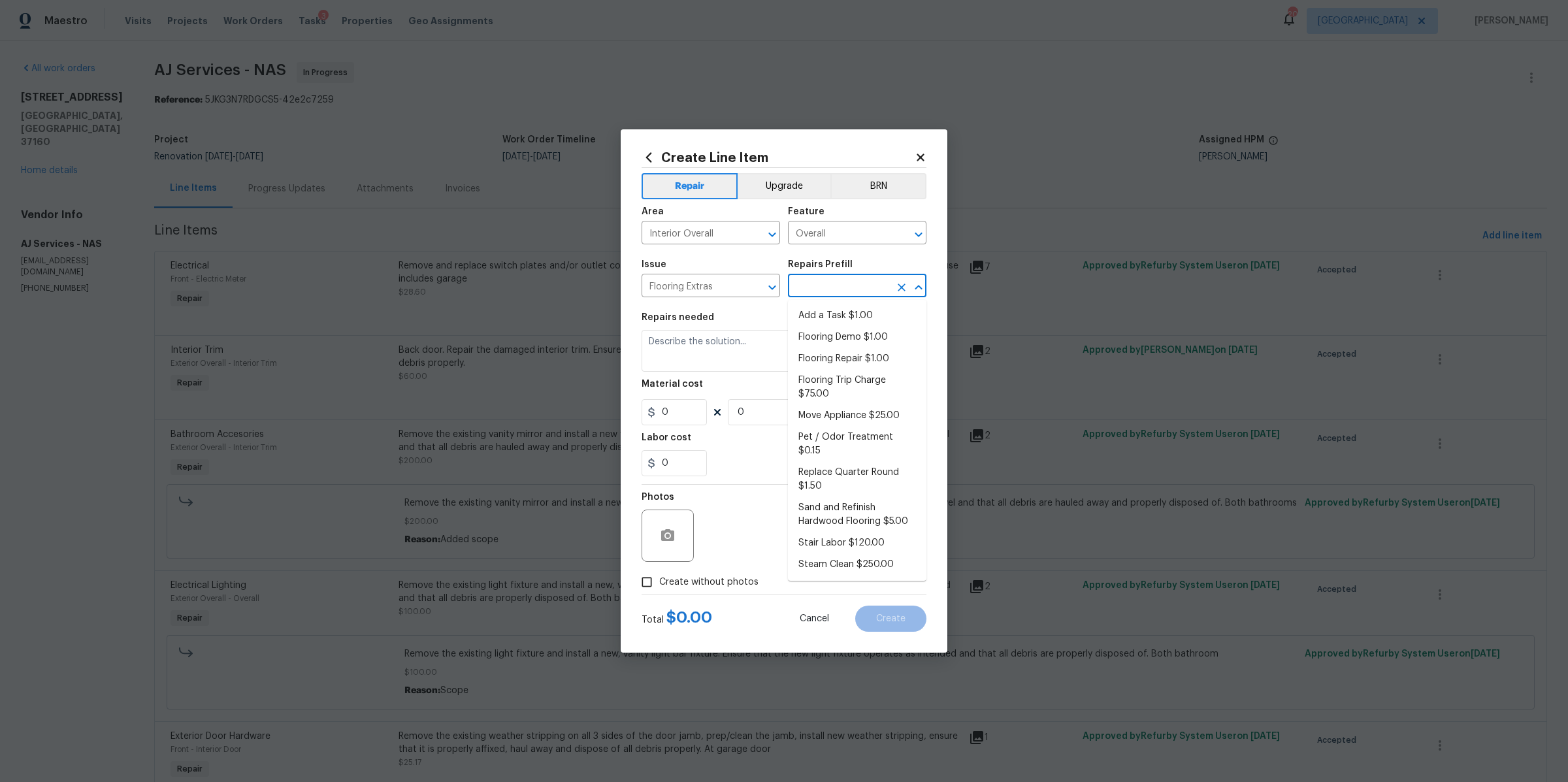
click at [850, 288] on input "text" at bounding box center [839, 287] width 102 height 20
click at [846, 336] on li "Flooring Demo $1.00" at bounding box center [857, 337] width 139 height 22
type input "Overall Flooring"
type input "Flooring Demo $1.00"
type textarea "Demo existing flooring."
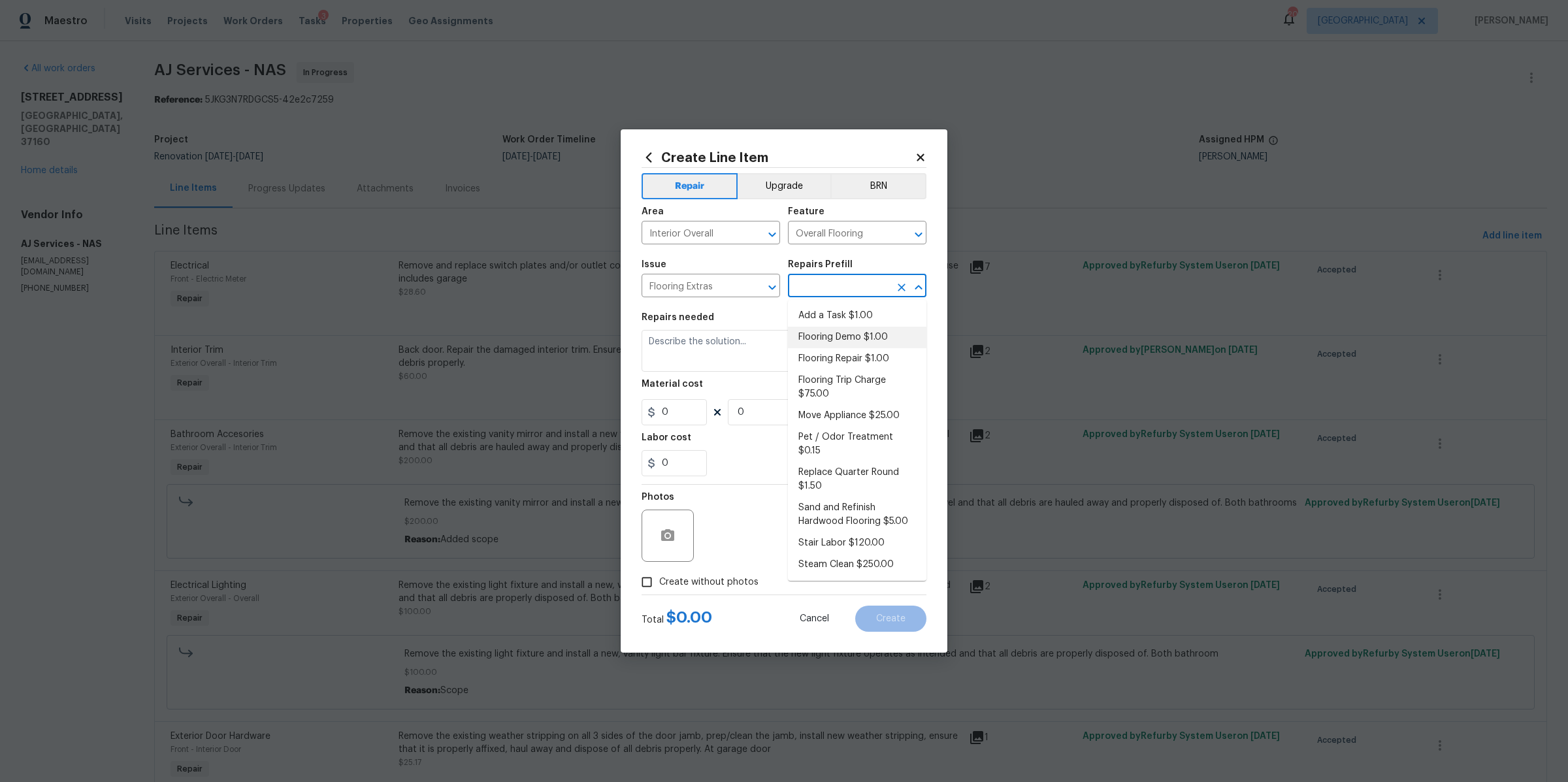
type input "1"
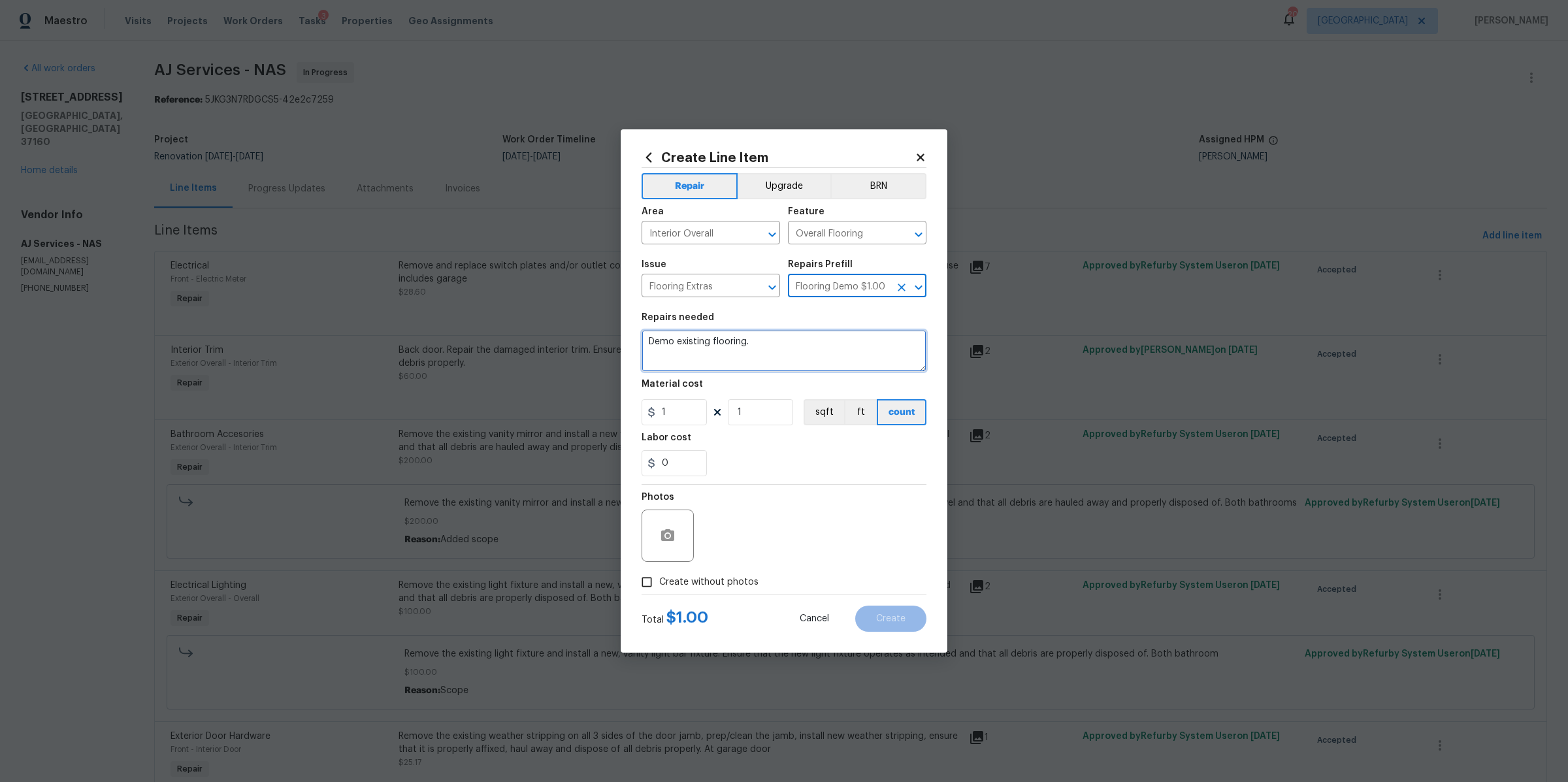
click at [801, 352] on textarea "Demo existing flooring." at bounding box center [783, 351] width 285 height 42
type textarea "Demo existing laminate"
click at [666, 412] on input "1" at bounding box center [674, 412] width 66 height 26
type input "100"
click at [705, 587] on span "Create without photos" at bounding box center [709, 582] width 99 height 14
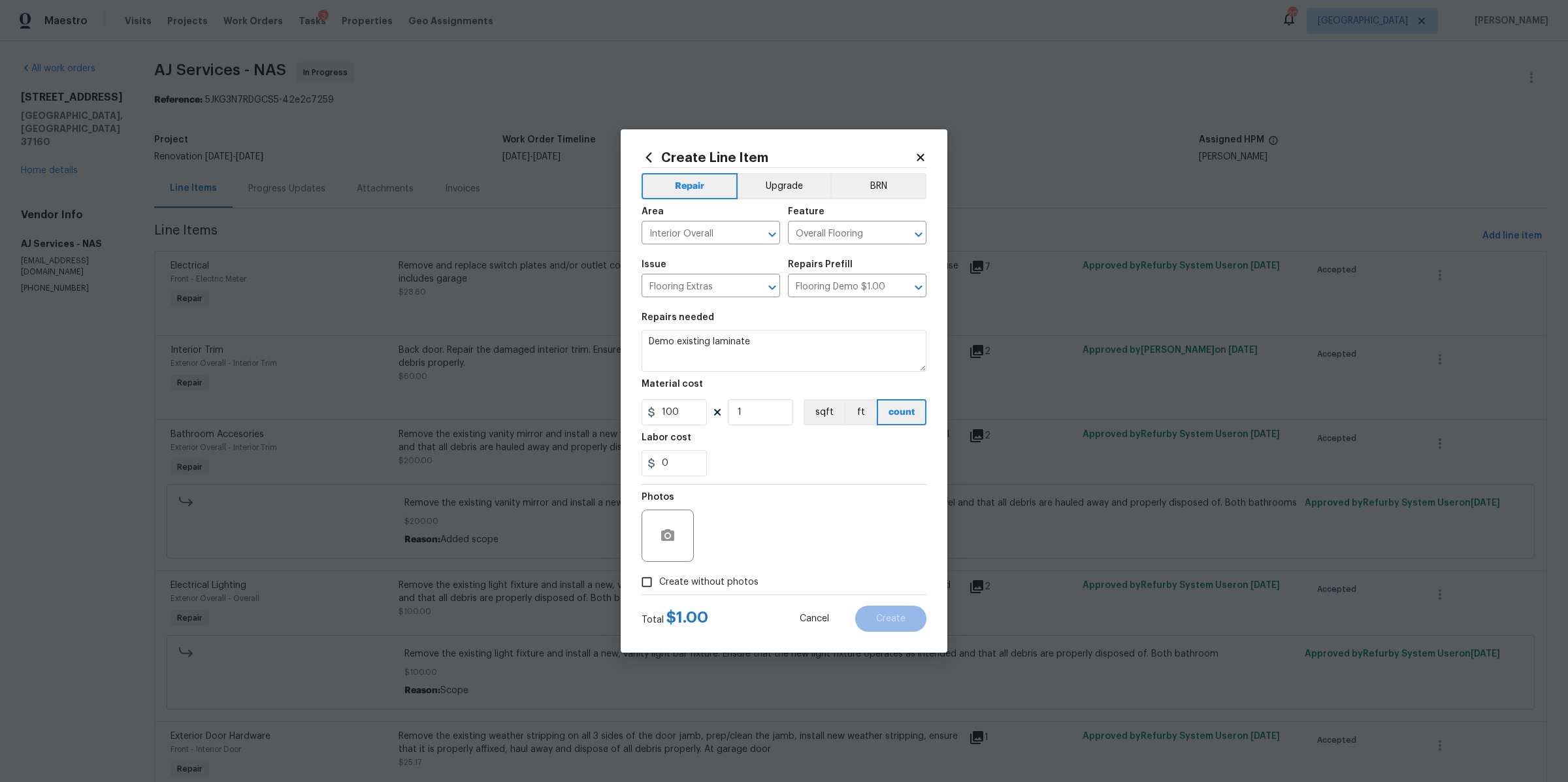
click at [659, 587] on input "Create without photos" at bounding box center [646, 582] width 25 height 25
checkbox input "true"
click at [770, 536] on textarea at bounding box center [816, 536] width 222 height 52
type textarea "na"
click at [891, 613] on button "Create" at bounding box center [891, 618] width 71 height 26
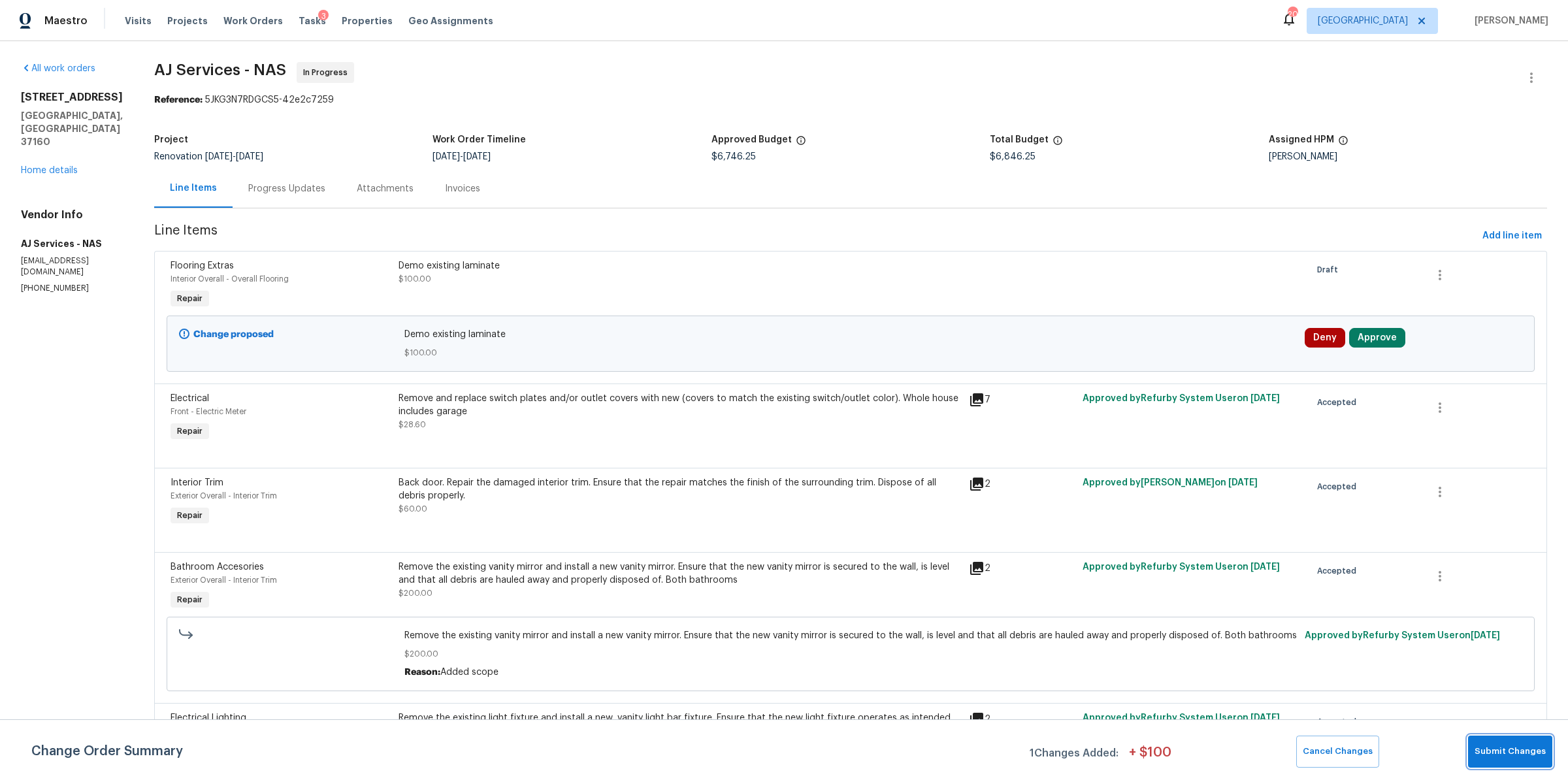
click at [1534, 750] on span "Submit Changes" at bounding box center [1510, 751] width 71 height 15
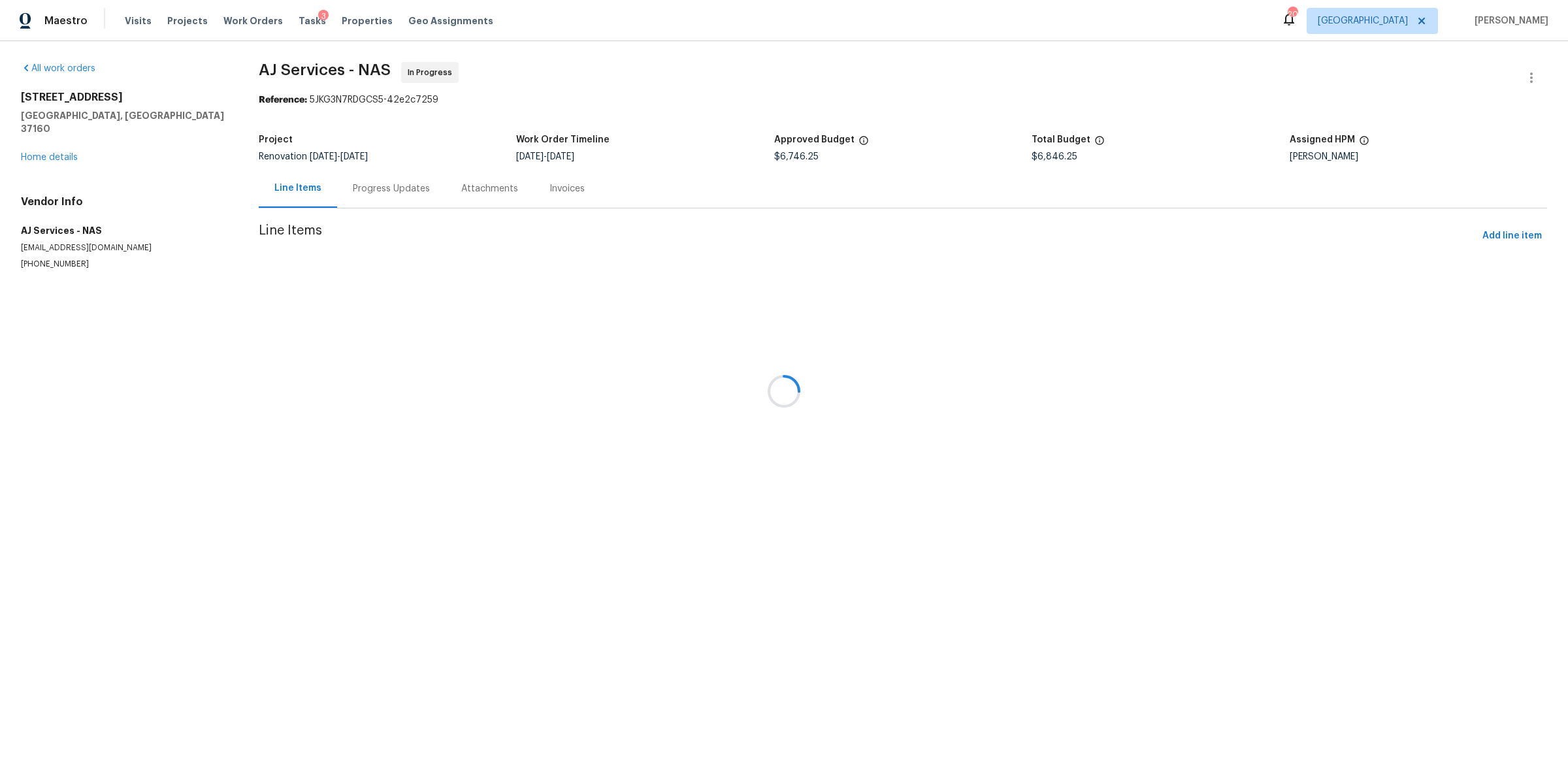
click at [1375, 338] on div at bounding box center [784, 391] width 1568 height 782
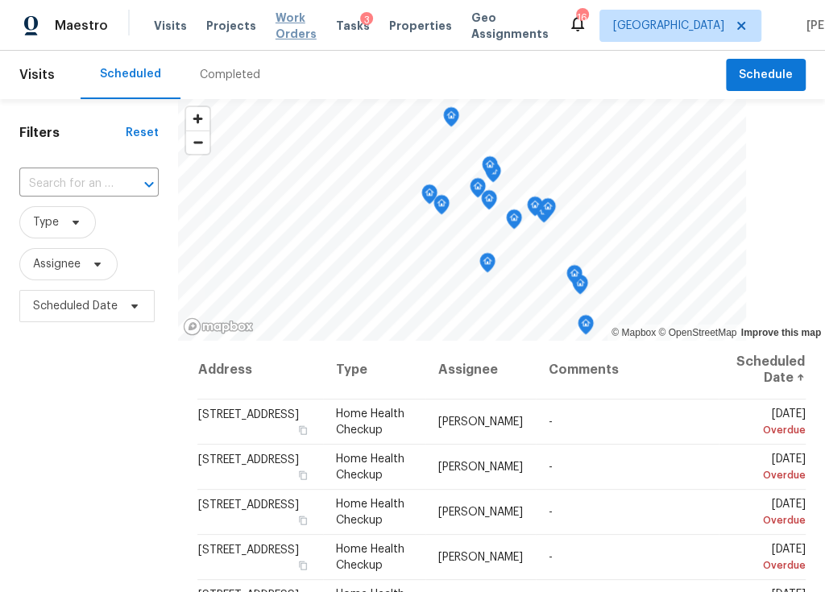
click at [280, 25] on span "Work Orders" at bounding box center [296, 26] width 41 height 32
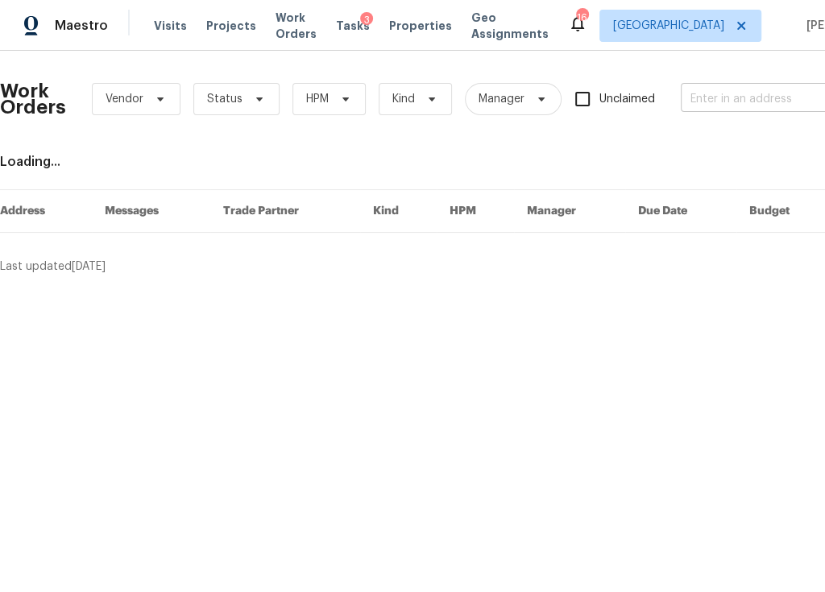
click at [715, 95] on input "text" at bounding box center [761, 99] width 161 height 25
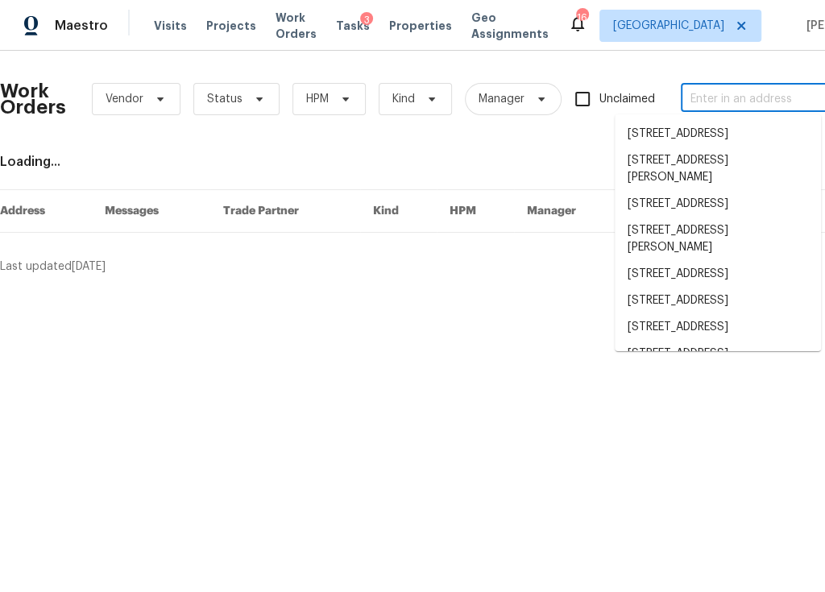
paste input "[STREET_ADDRESS]"
type input "[STREET_ADDRESS]"
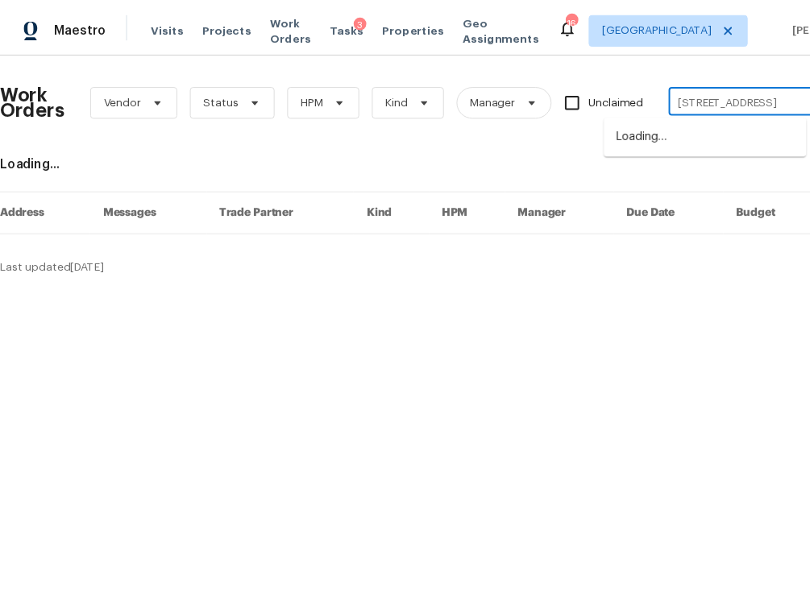
scroll to position [0, 30]
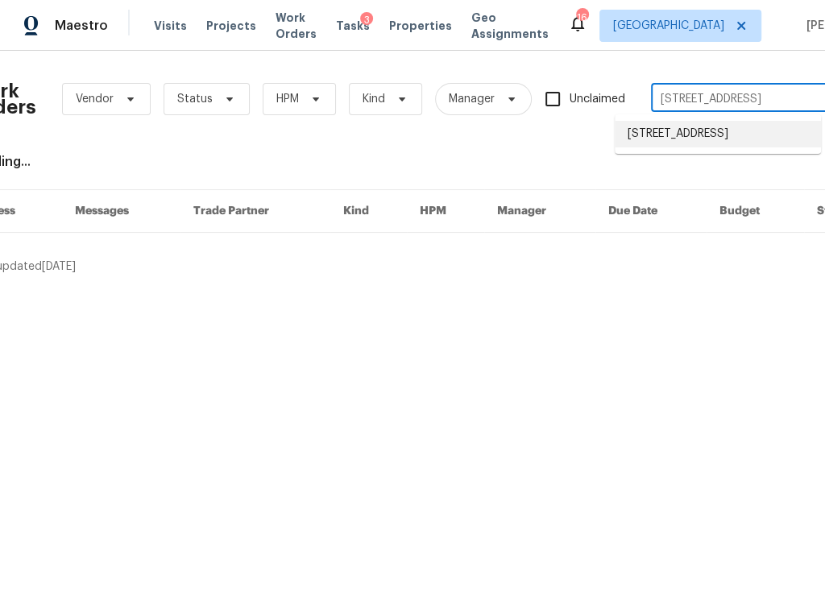
click at [691, 130] on li "[STREET_ADDRESS]" at bounding box center [718, 134] width 206 height 27
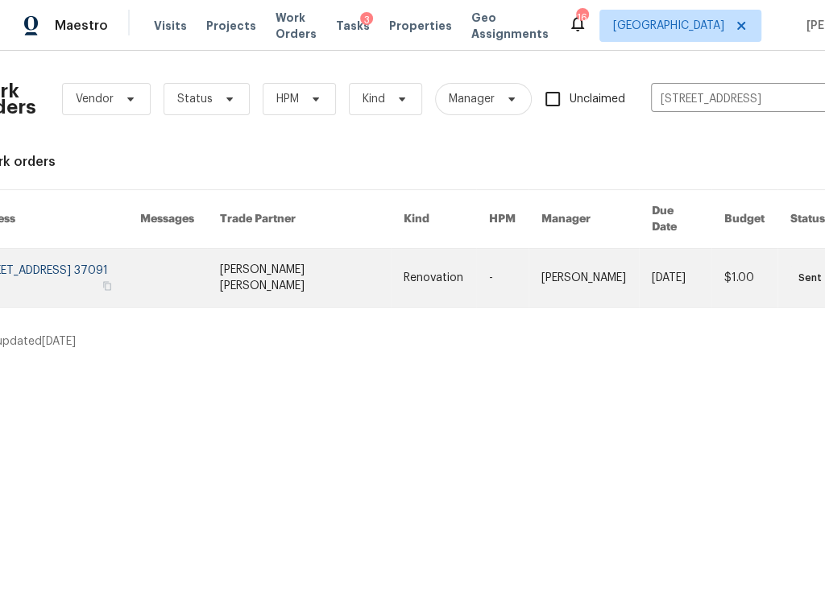
click at [64, 280] on link at bounding box center [55, 278] width 170 height 58
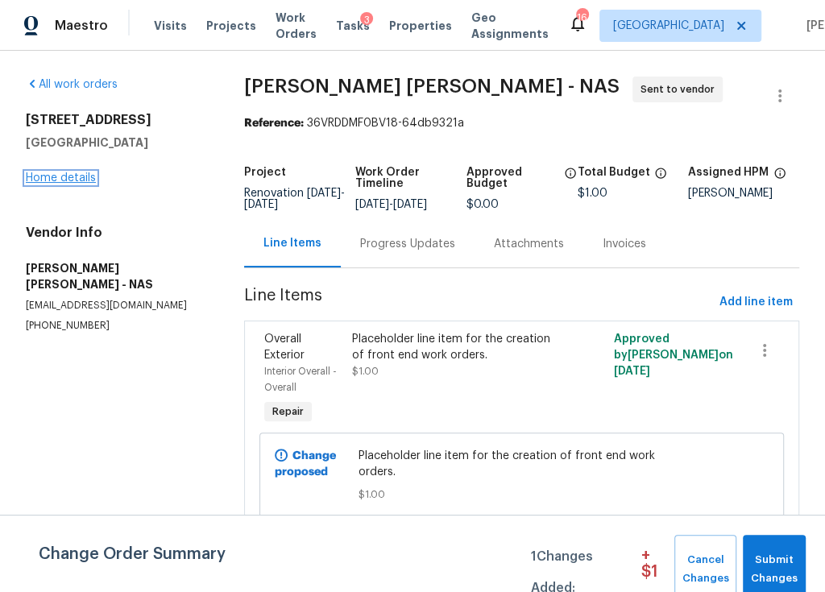
click at [53, 175] on link "Home details" at bounding box center [61, 177] width 70 height 11
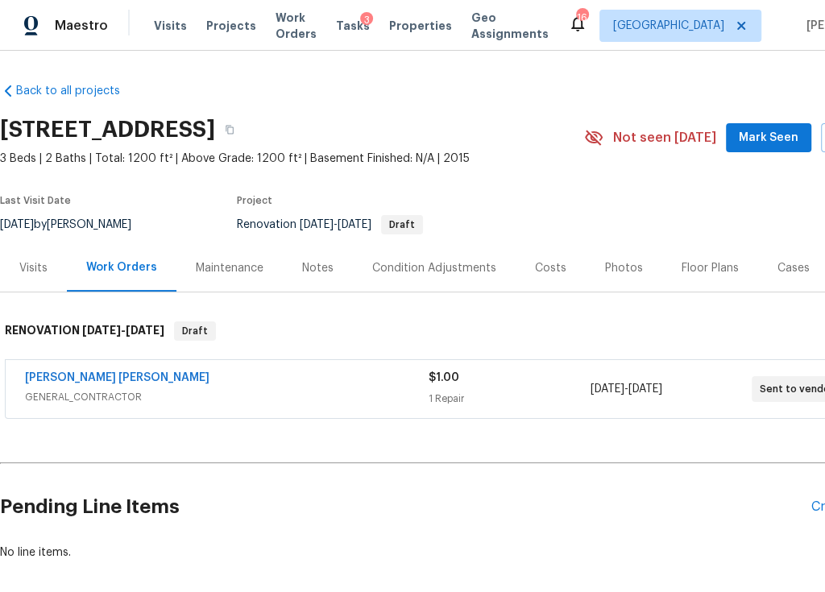
click at [321, 260] on div "Notes" at bounding box center [317, 268] width 31 height 16
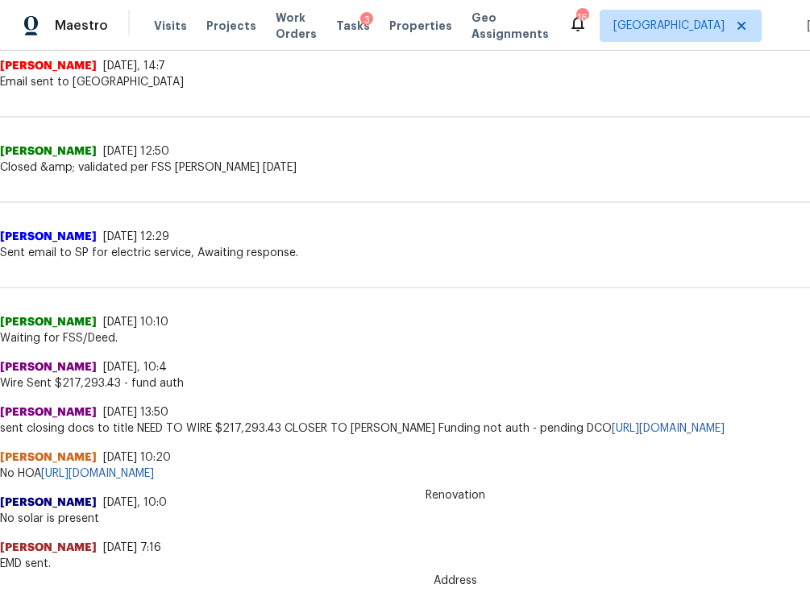
scroll to position [464, 0]
